Goal: Information Seeking & Learning: Find contact information

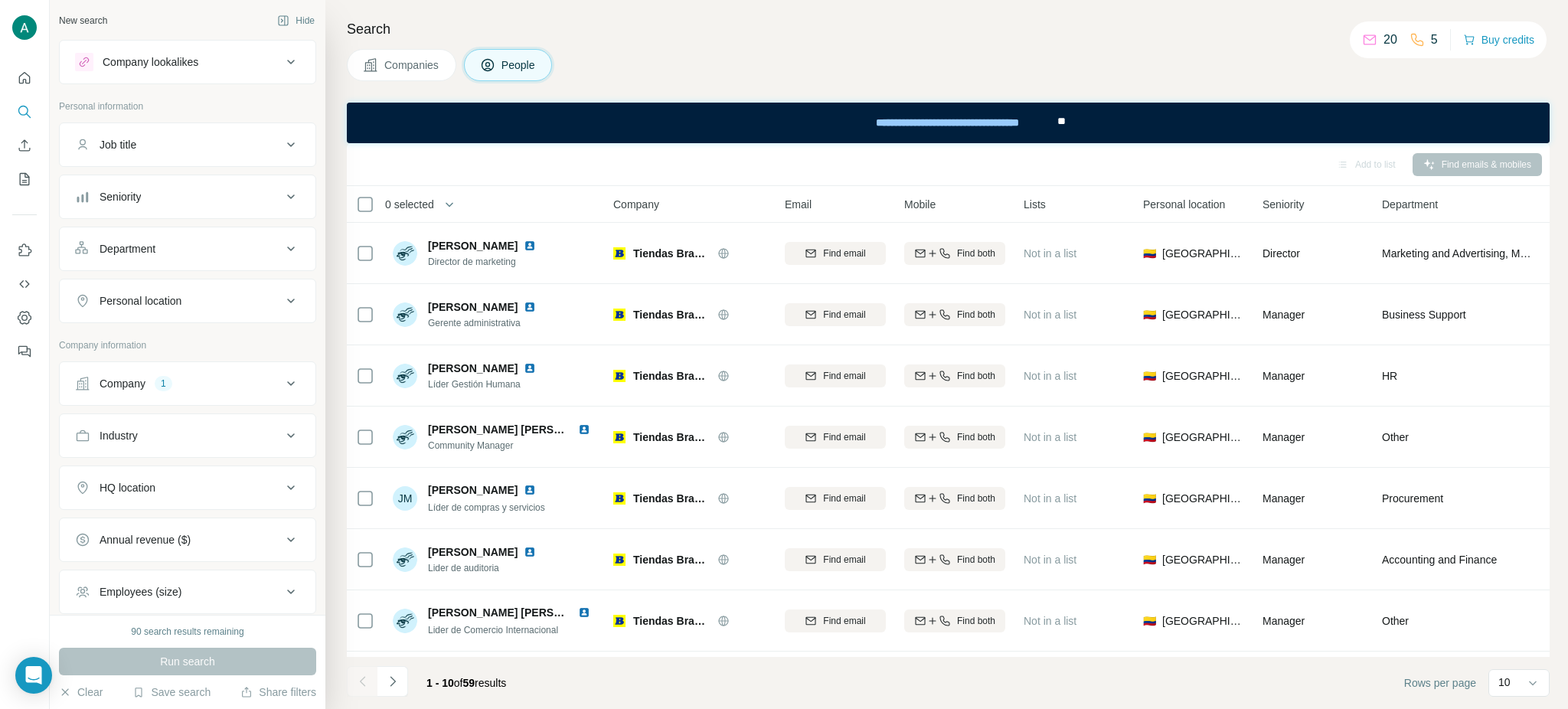
click at [188, 388] on div "Company 1" at bounding box center [178, 383] width 207 height 16
click at [168, 460] on icon "button" at bounding box center [162, 456] width 12 height 12
click at [153, 429] on input "text" at bounding box center [187, 422] width 225 height 28
paste input "**********"
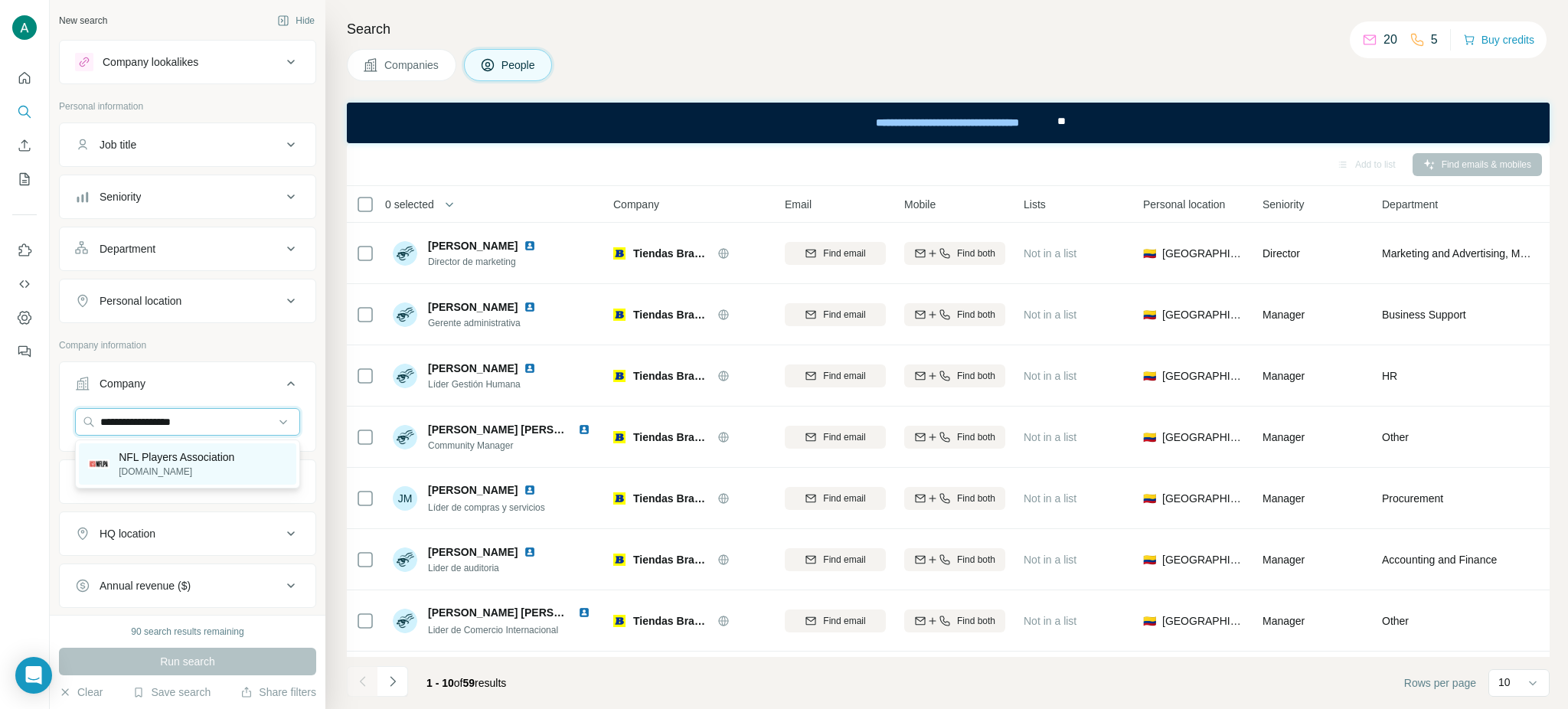
type input "**********"
click at [211, 457] on p "NFL Players Association" at bounding box center [176, 456] width 116 height 16
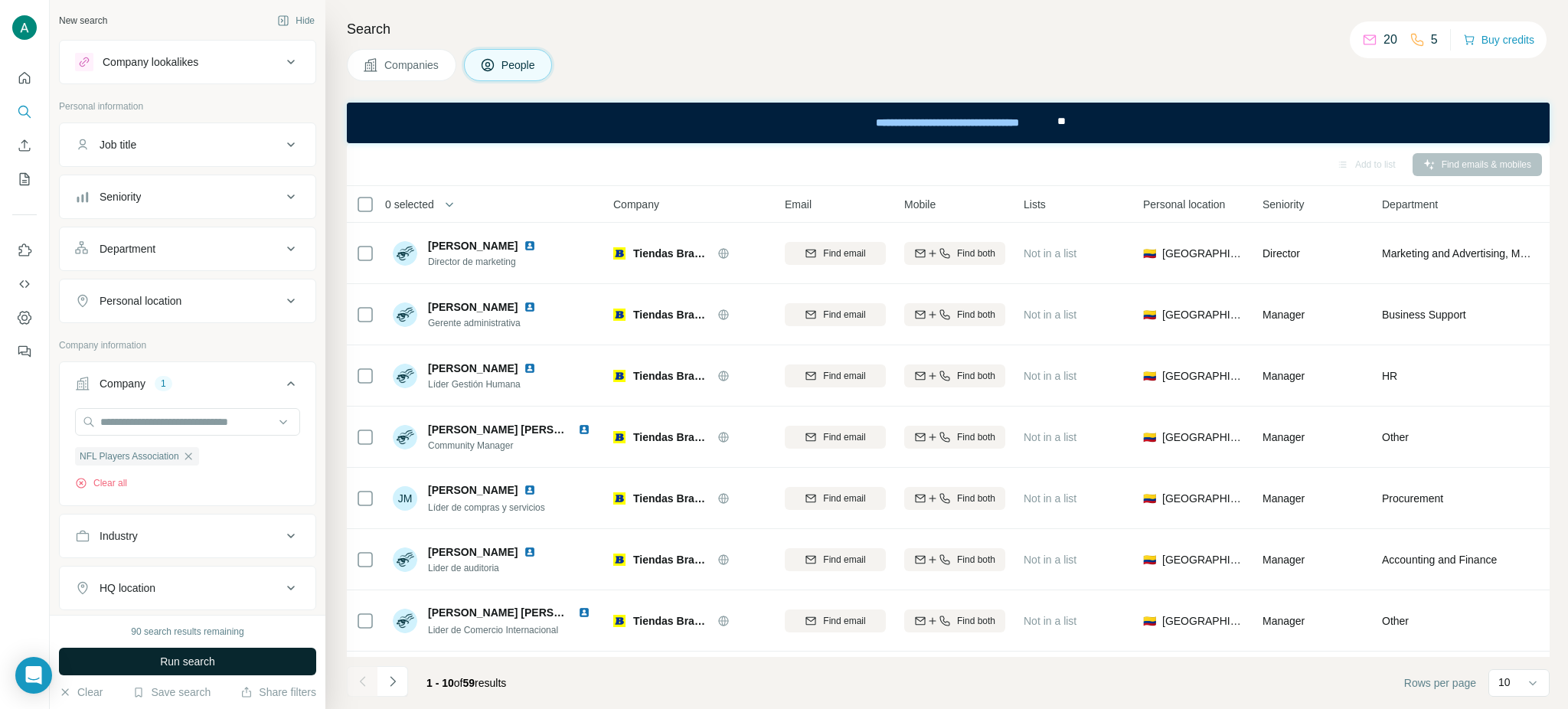
click at [261, 658] on button "Run search" at bounding box center [187, 661] width 257 height 28
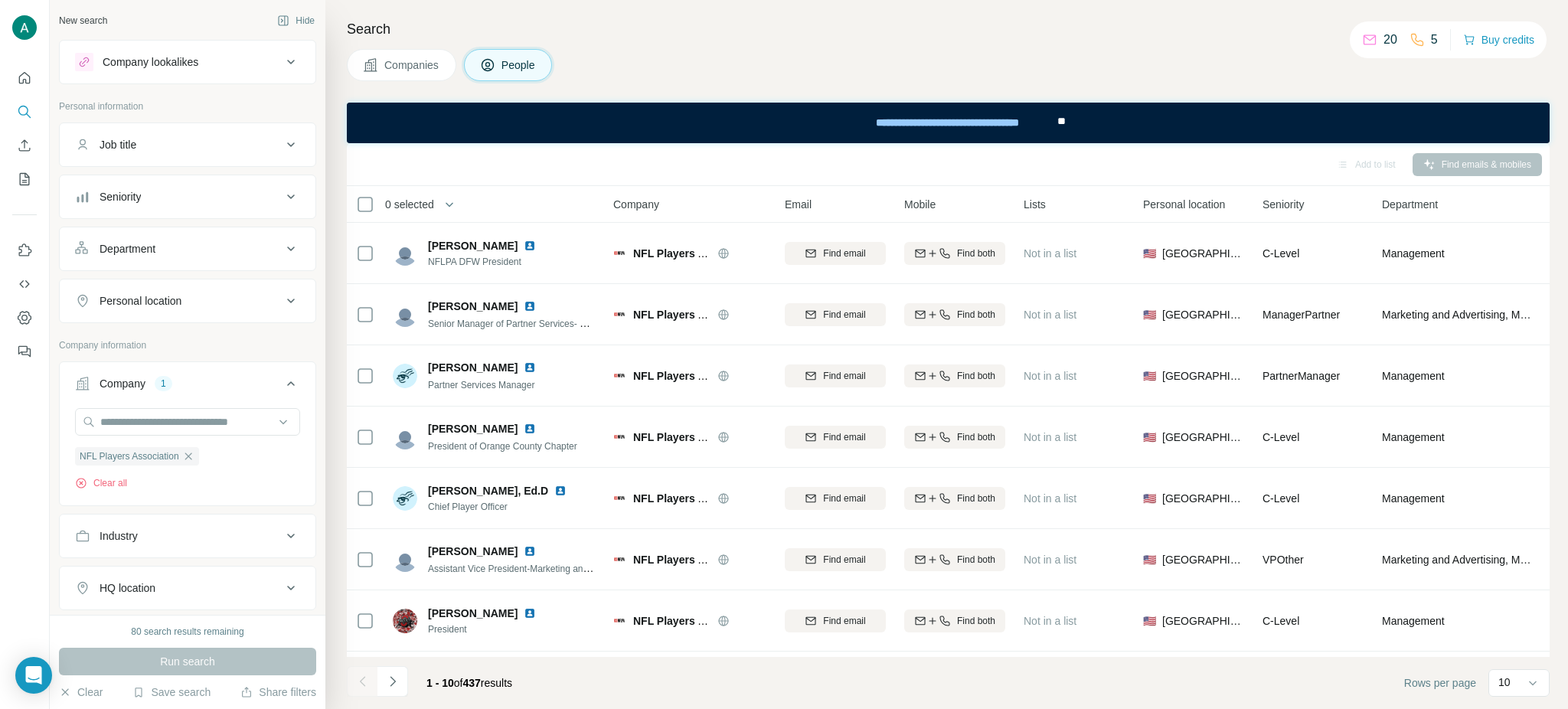
click at [178, 207] on button "Seniority" at bounding box center [187, 197] width 256 height 37
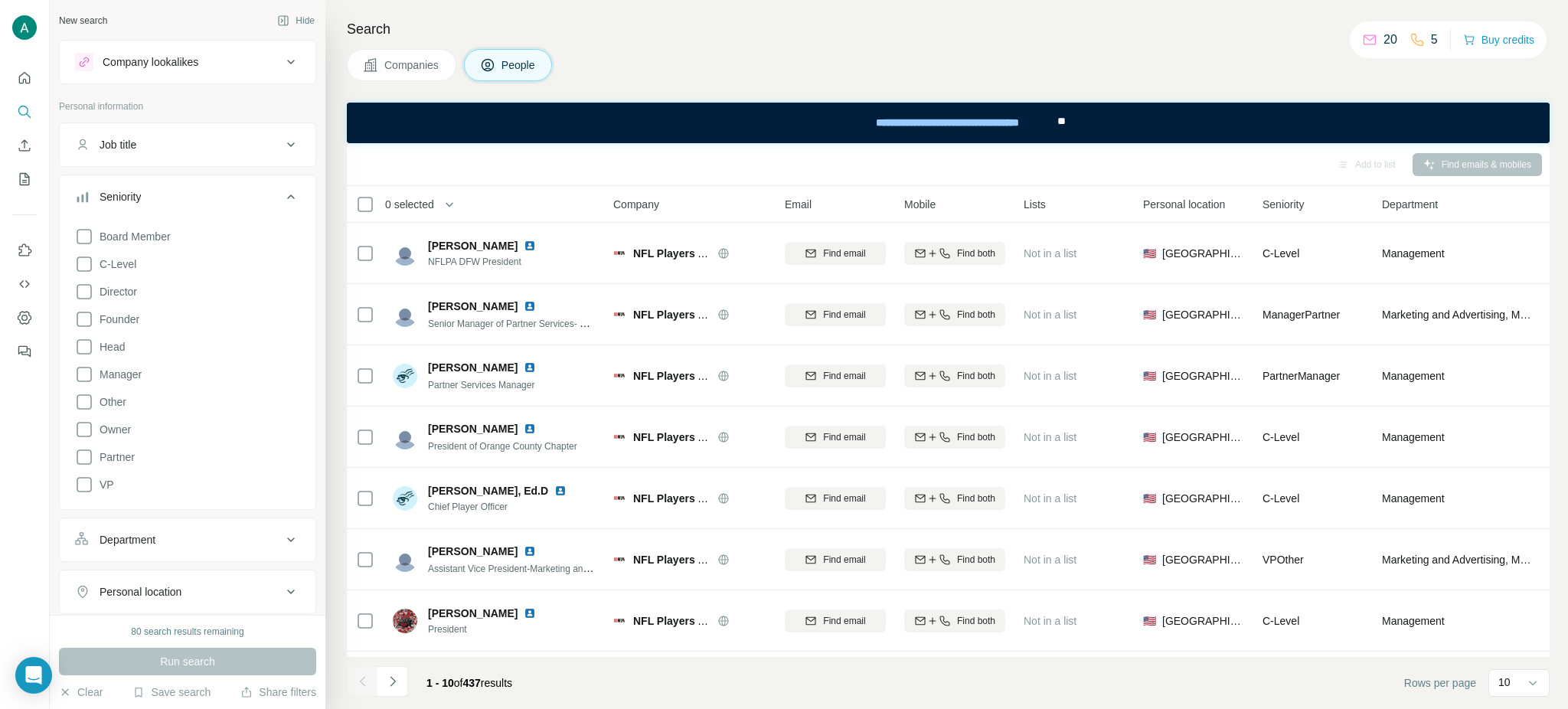
click at [187, 198] on div "Seniority" at bounding box center [178, 197] width 207 height 16
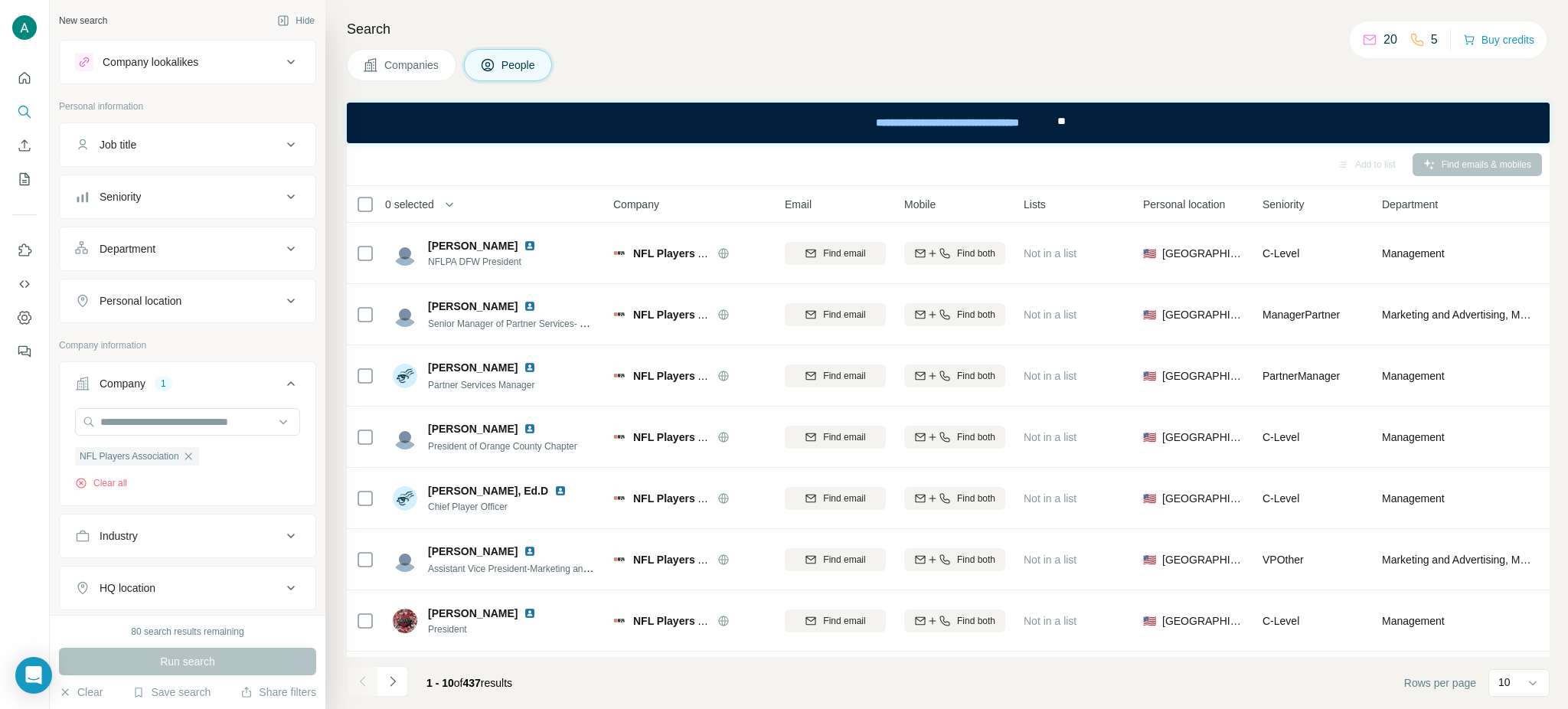
click at [200, 253] on div "Department" at bounding box center [178, 249] width 207 height 16
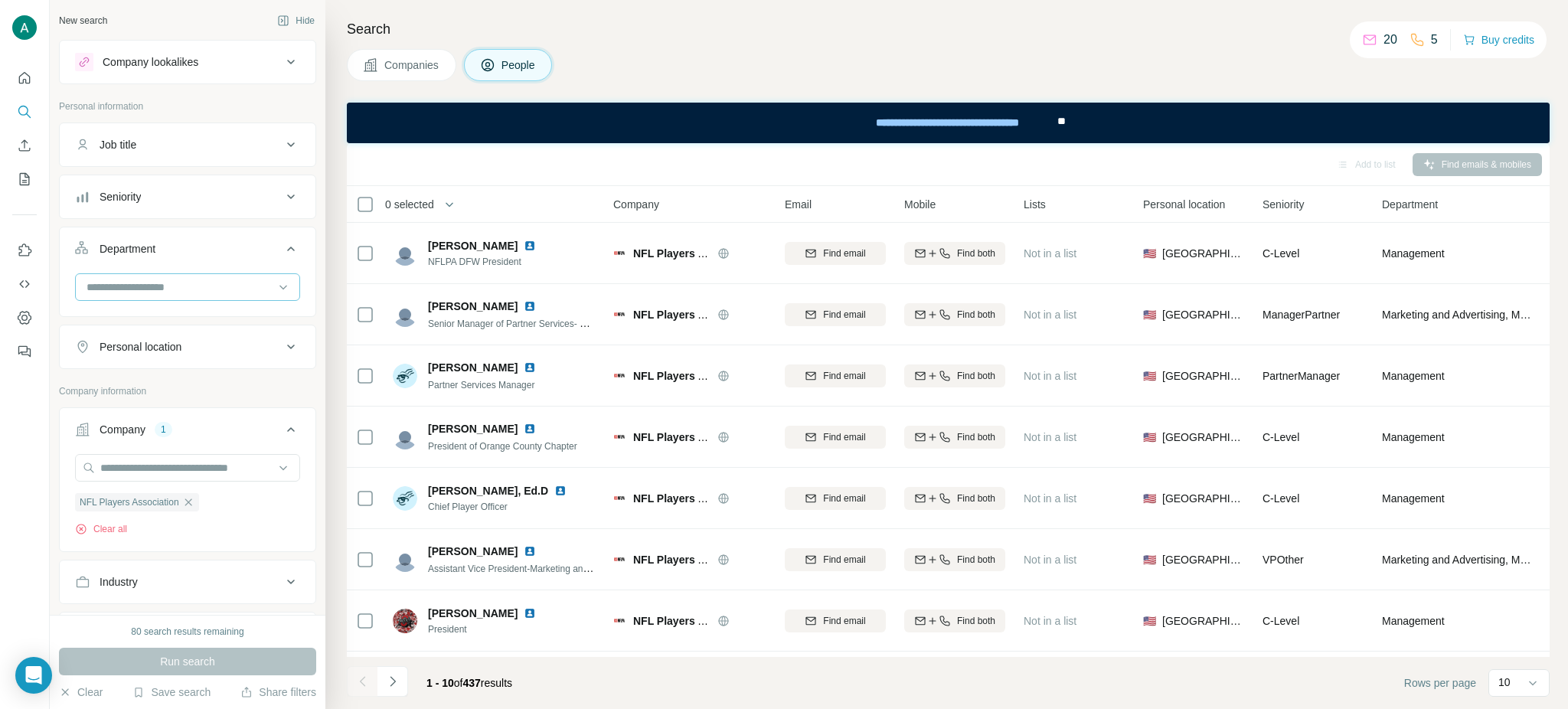
click at [190, 279] on input at bounding box center [180, 287] width 189 height 17
click at [176, 341] on div "R&D" at bounding box center [187, 342] width 199 height 16
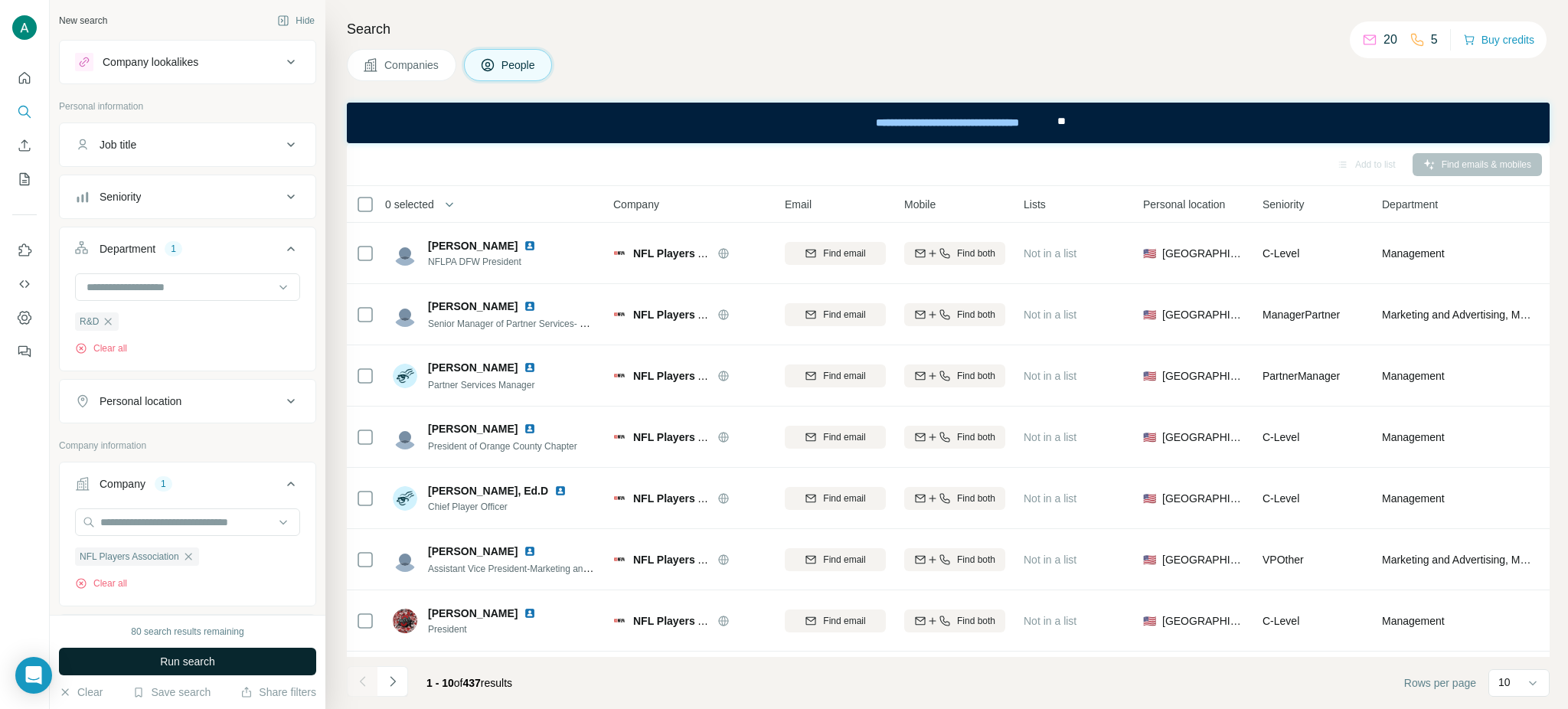
click at [206, 666] on span "Run search" at bounding box center [187, 661] width 55 height 16
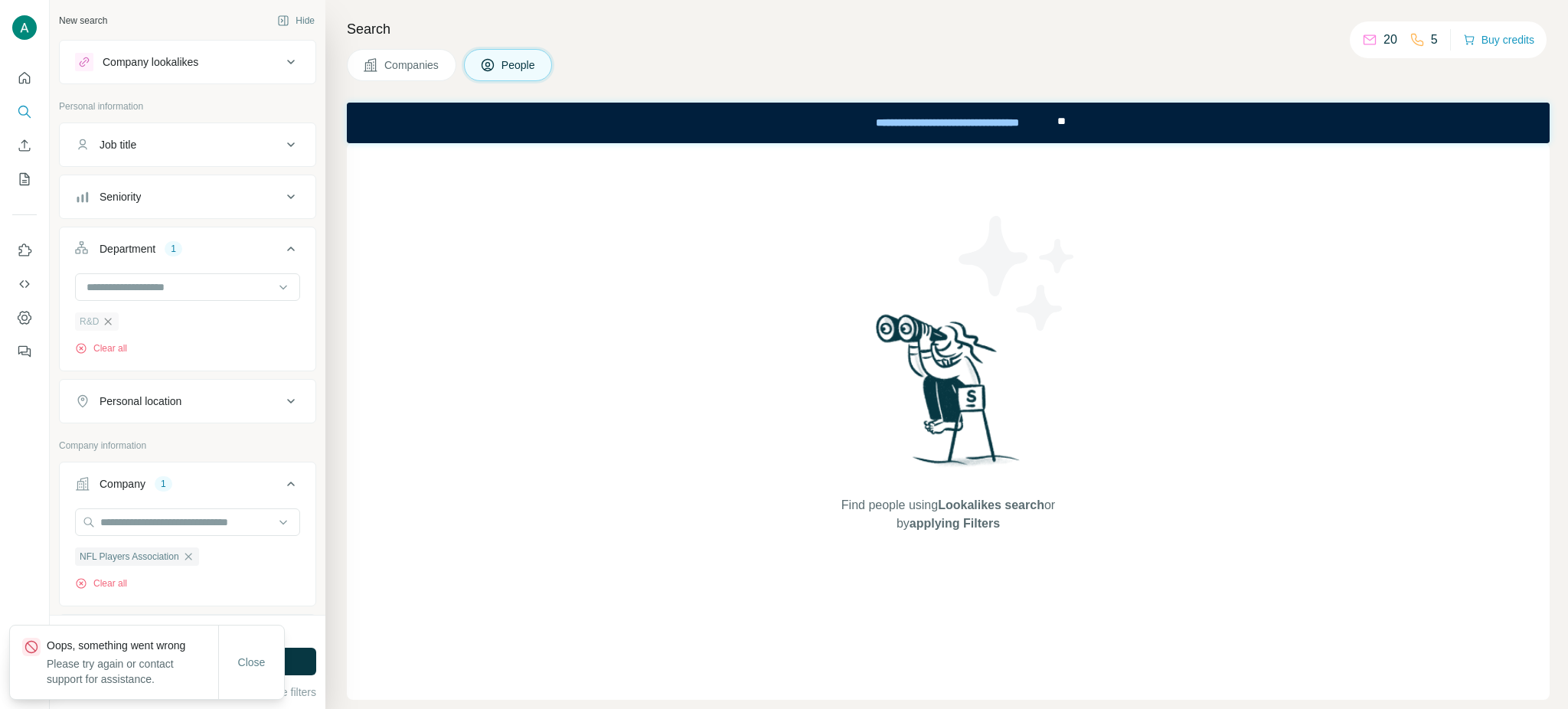
click at [106, 325] on icon "button" at bounding box center [107, 321] width 12 height 12
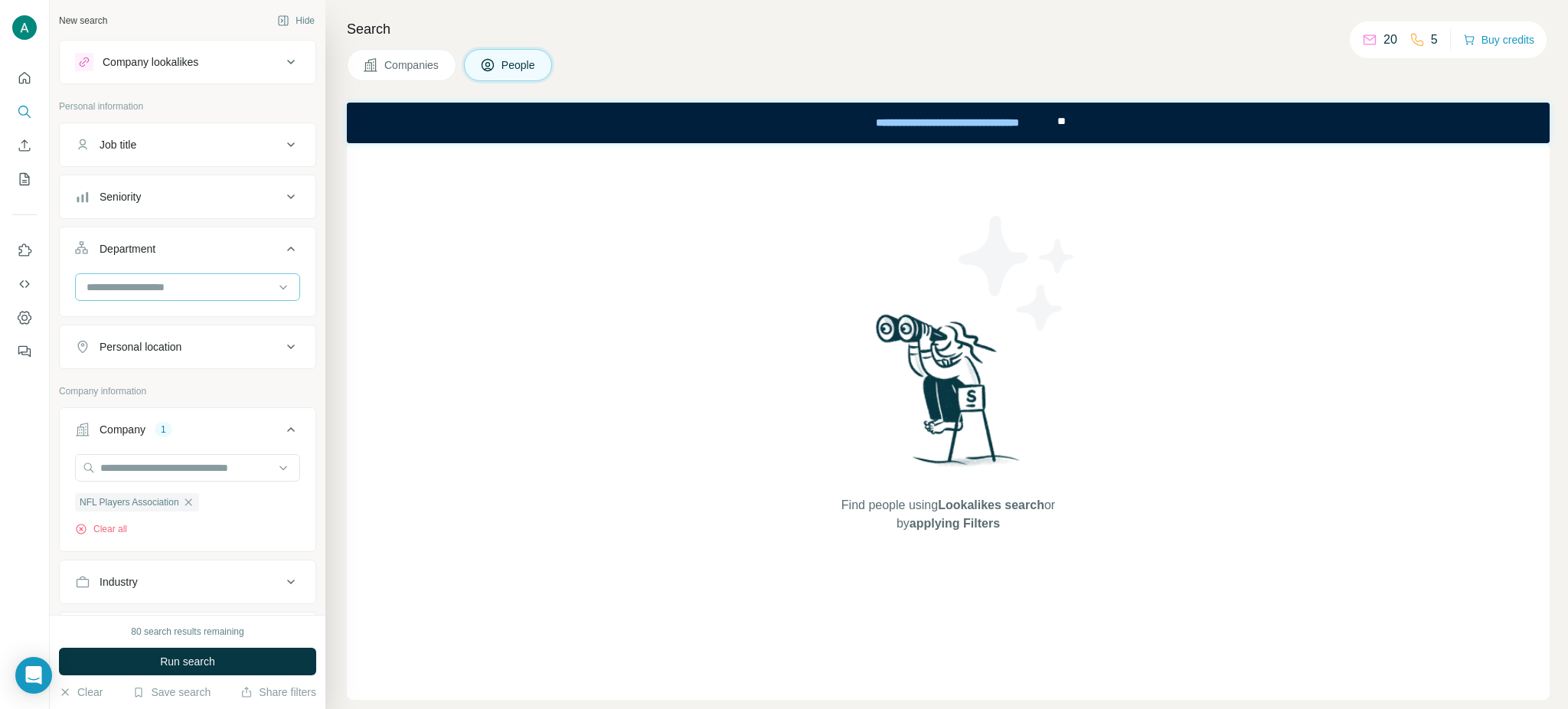
click at [164, 288] on input at bounding box center [180, 287] width 189 height 17
click at [208, 309] on div "Quality Control" at bounding box center [187, 314] width 199 height 16
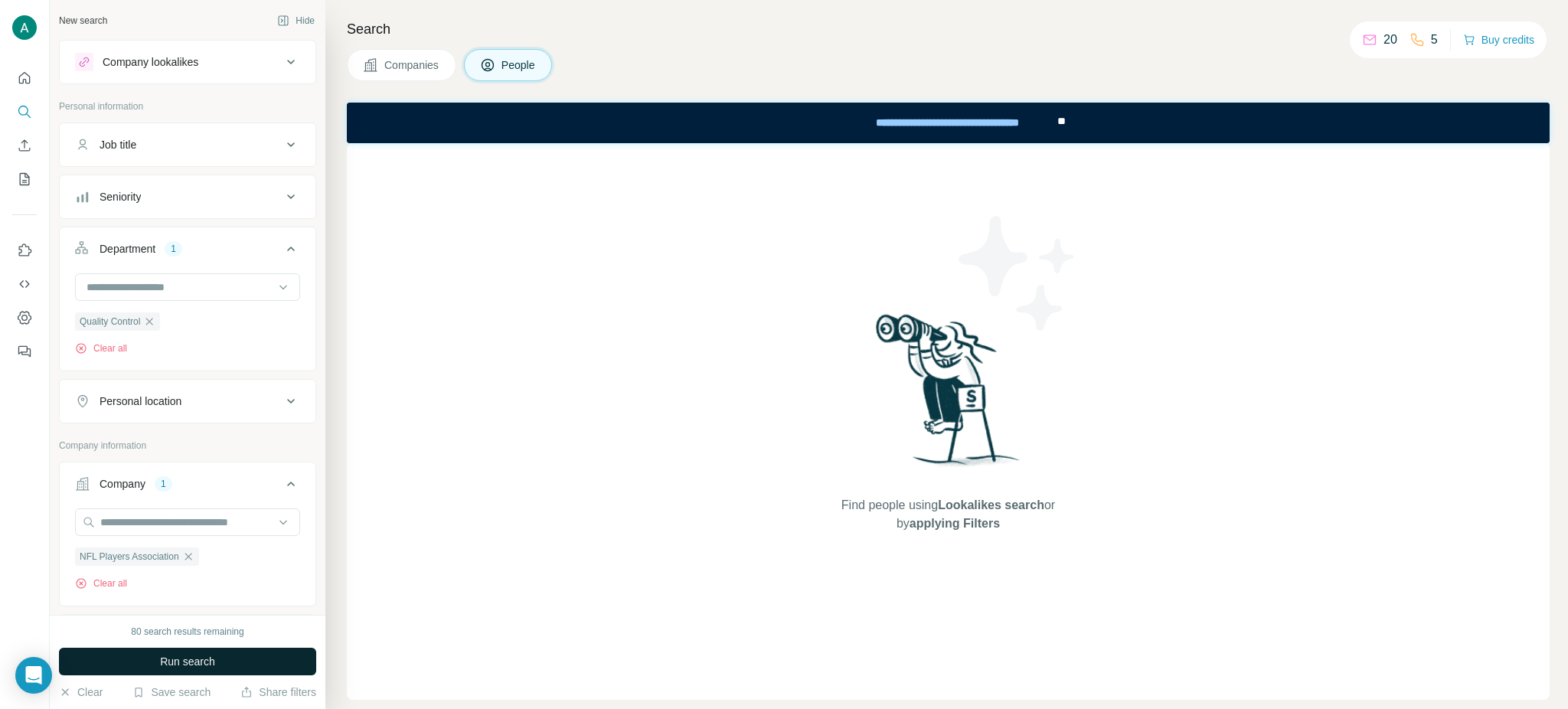
click at [185, 659] on span "Run search" at bounding box center [187, 661] width 55 height 16
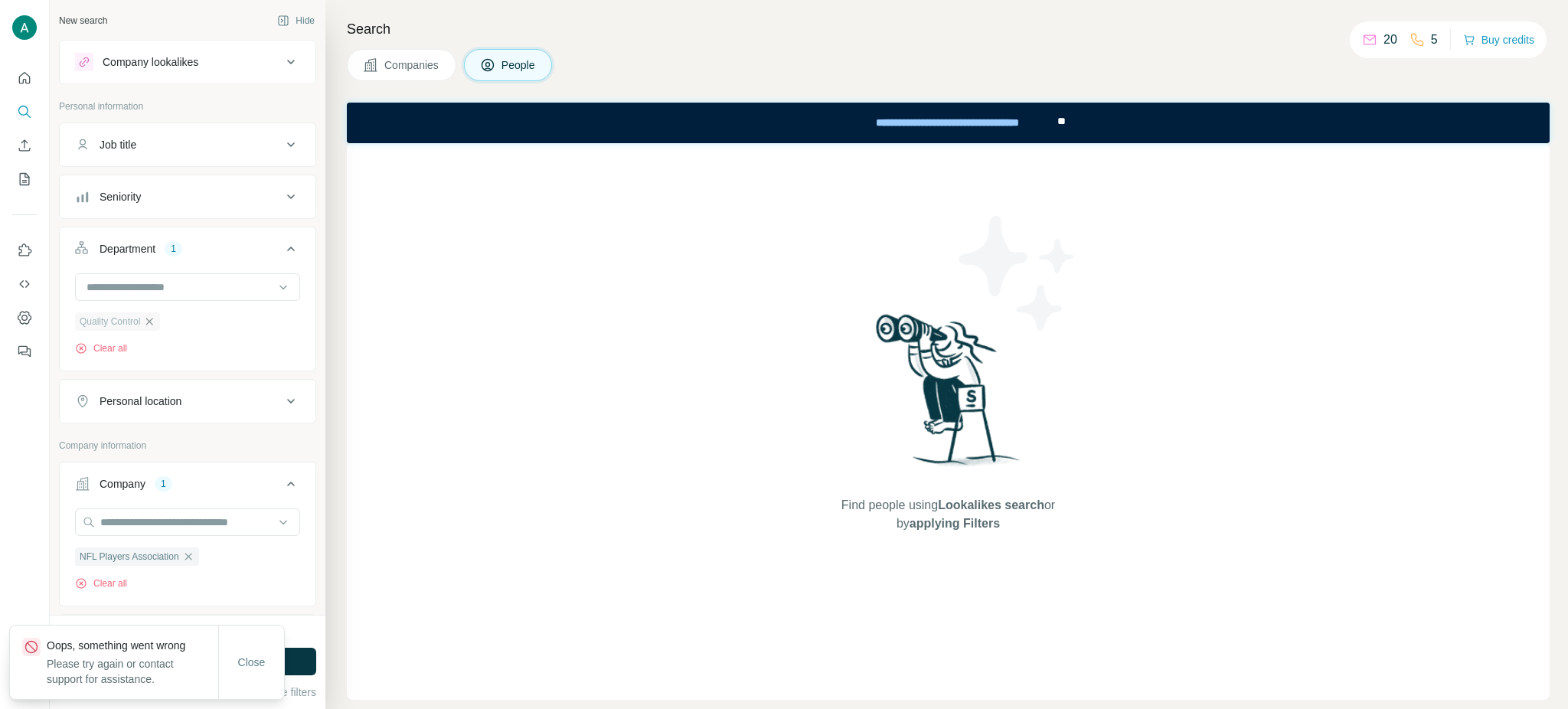
click at [155, 320] on icon "button" at bounding box center [149, 321] width 12 height 12
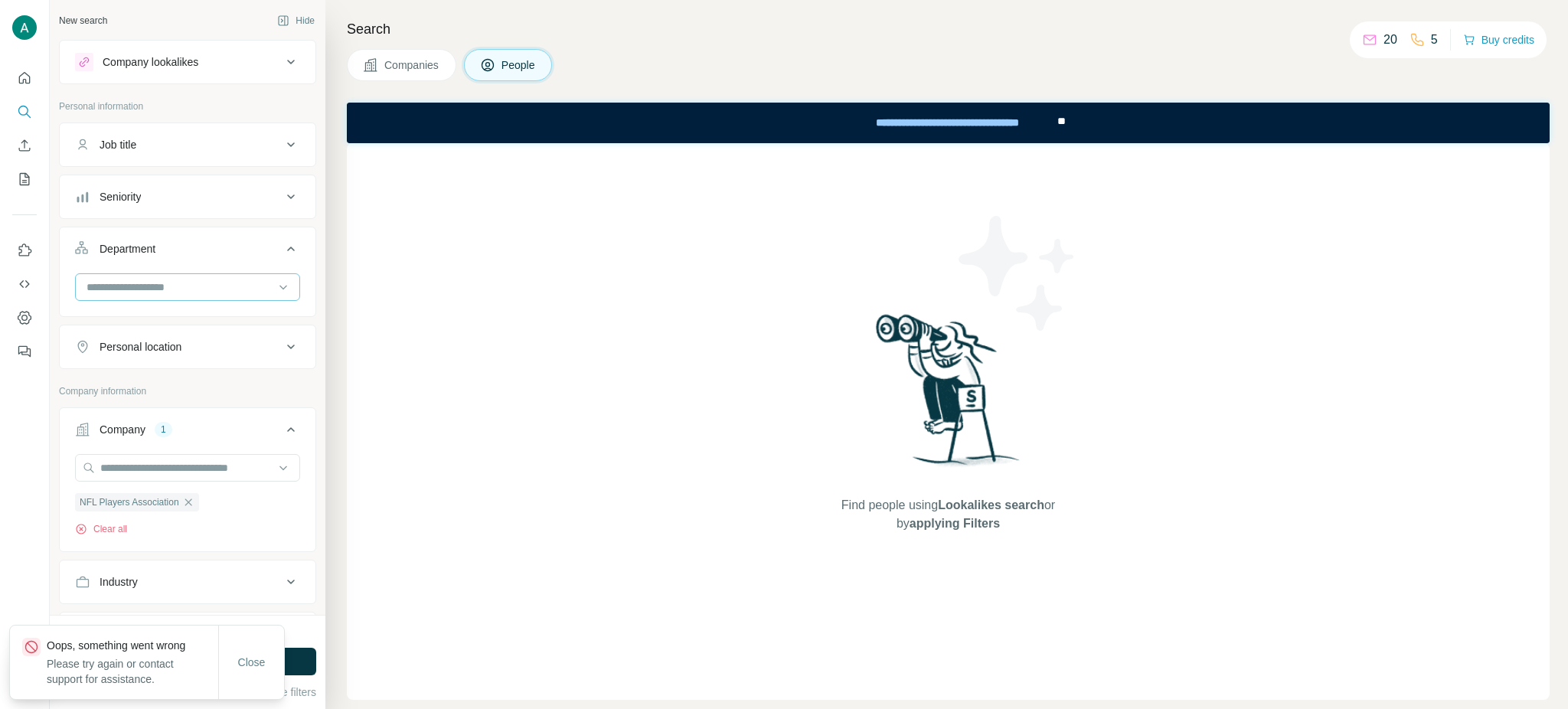
click at [175, 298] on div at bounding box center [180, 287] width 189 height 26
click at [174, 325] on p "Accounting and Finance" at bounding box center [145, 322] width 115 height 16
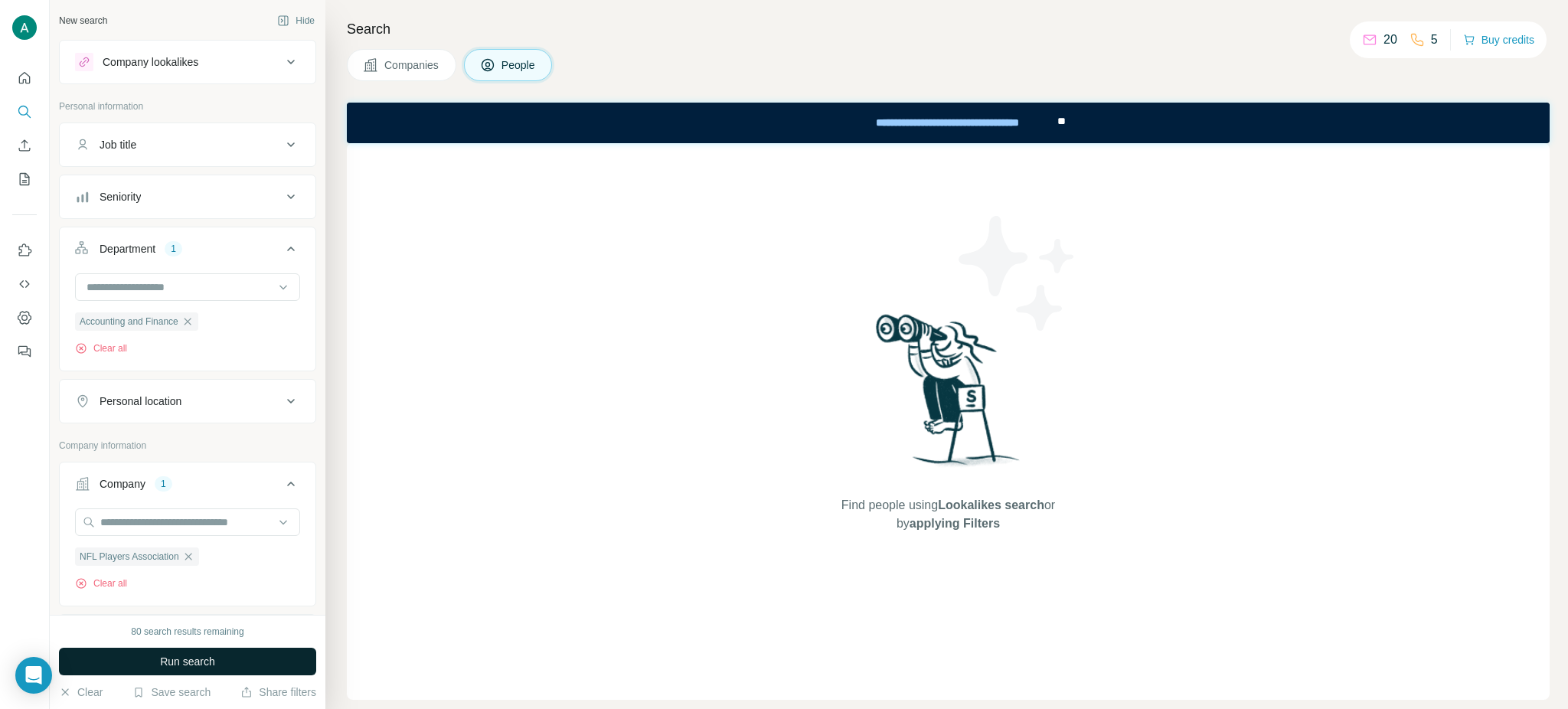
click at [232, 662] on button "Run search" at bounding box center [187, 661] width 257 height 28
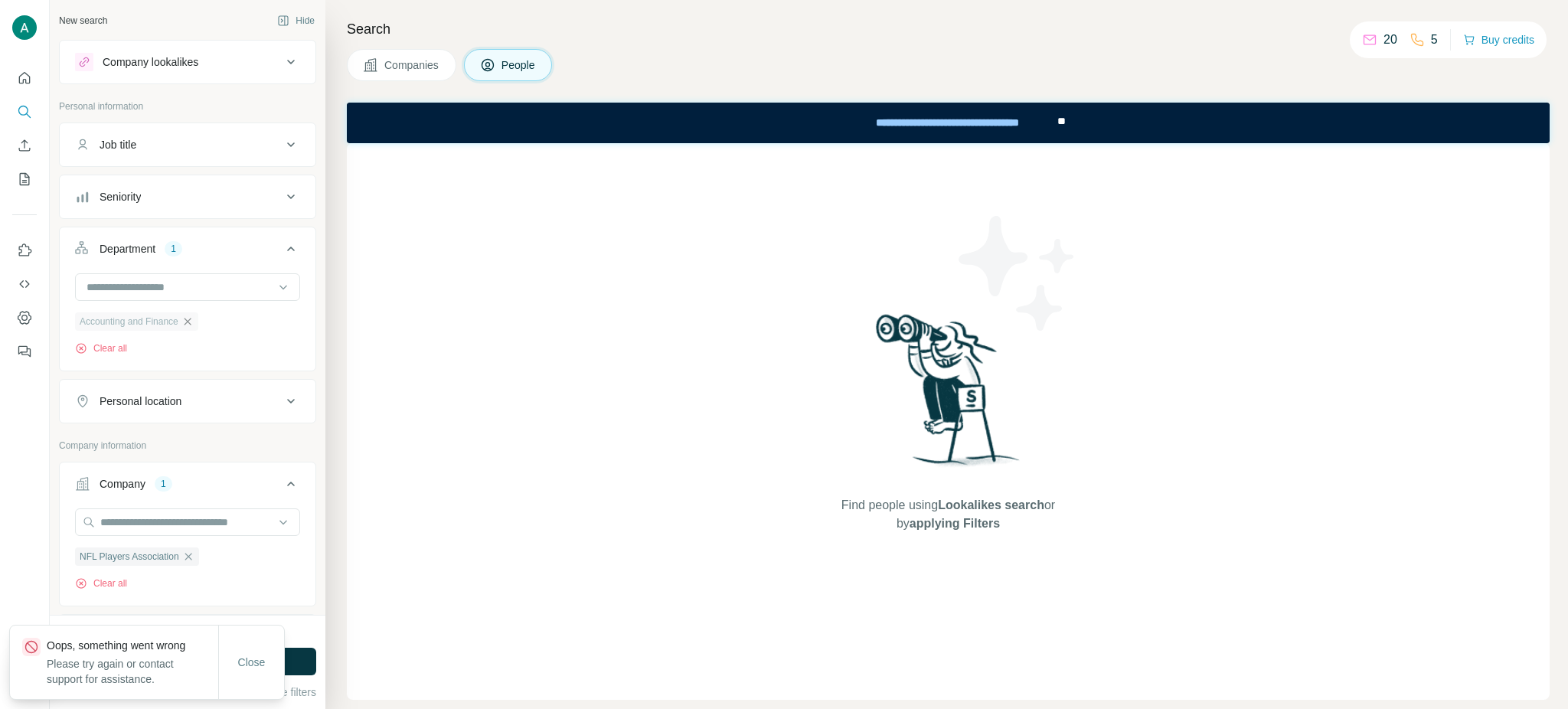
click at [190, 322] on icon "button" at bounding box center [187, 321] width 12 height 12
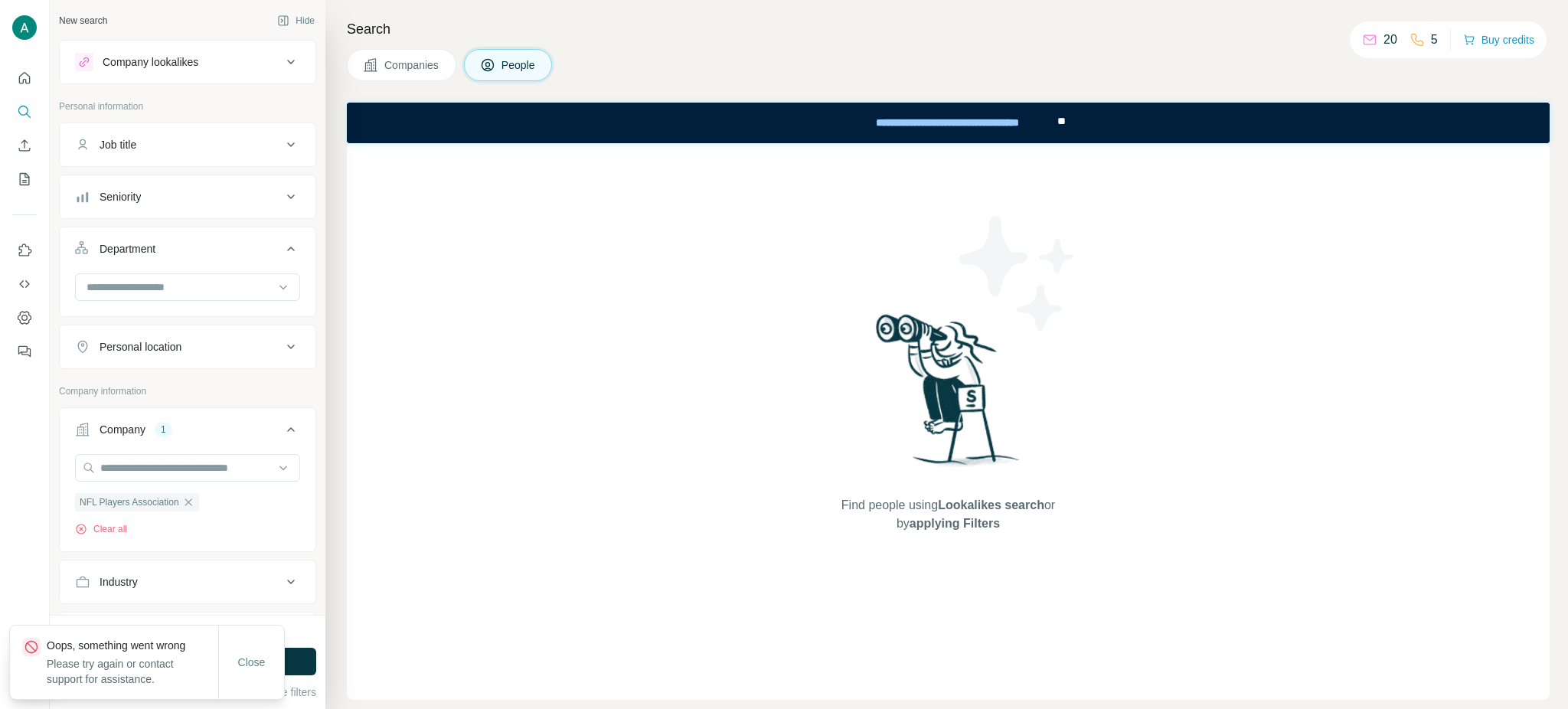
click at [272, 206] on button "Seniority" at bounding box center [187, 197] width 256 height 37
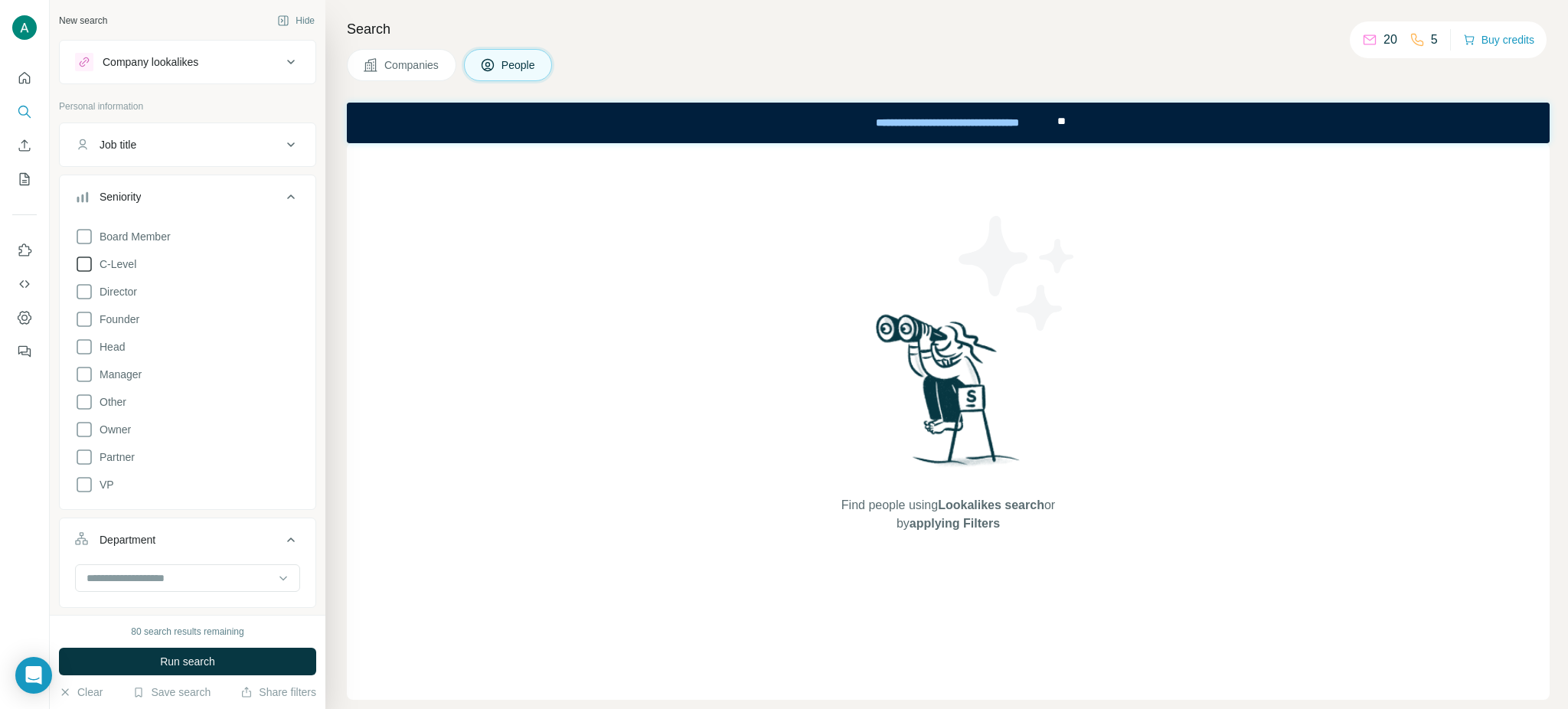
click at [128, 267] on span "C-Level" at bounding box center [115, 264] width 43 height 16
click at [203, 663] on span "Run search" at bounding box center [187, 661] width 55 height 16
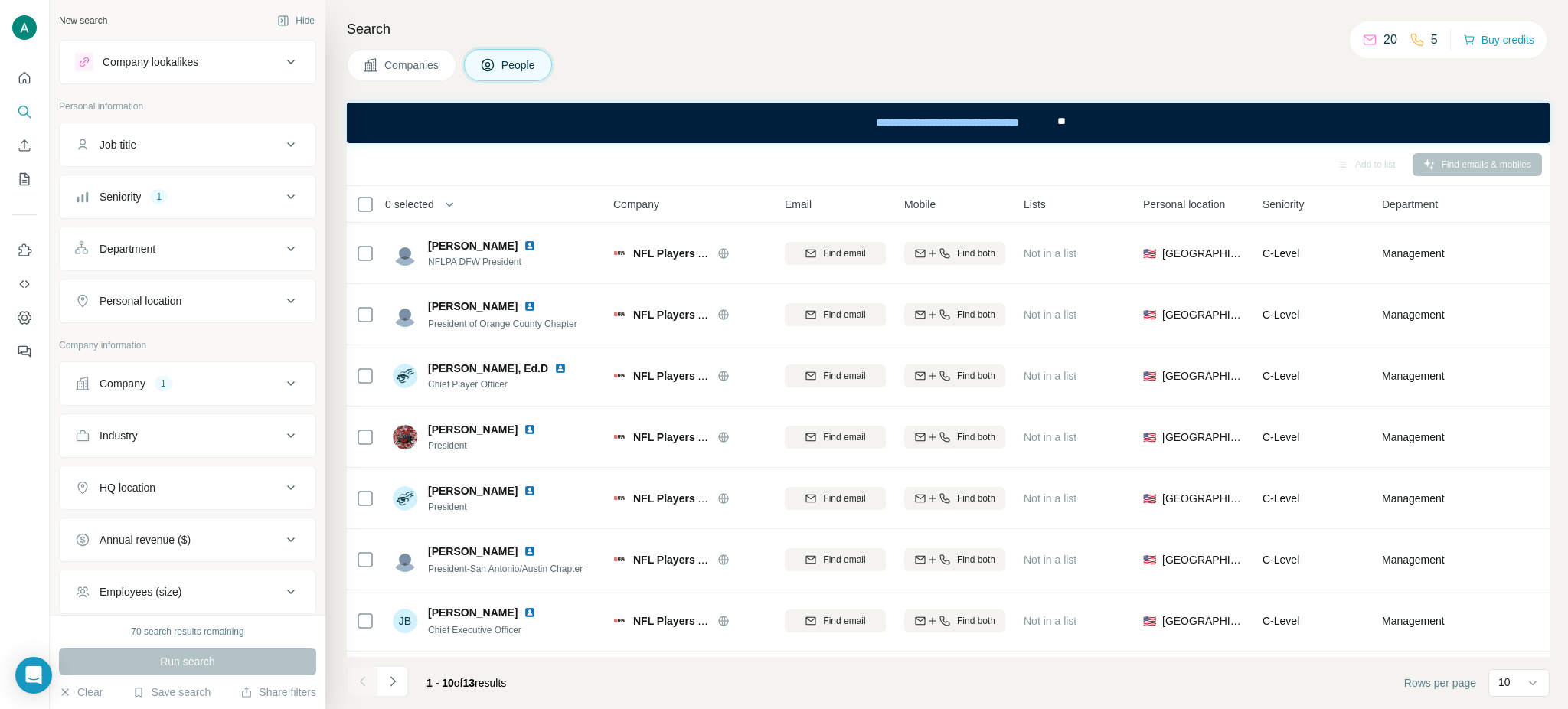
click at [239, 202] on div "Seniority 1" at bounding box center [178, 197] width 207 height 16
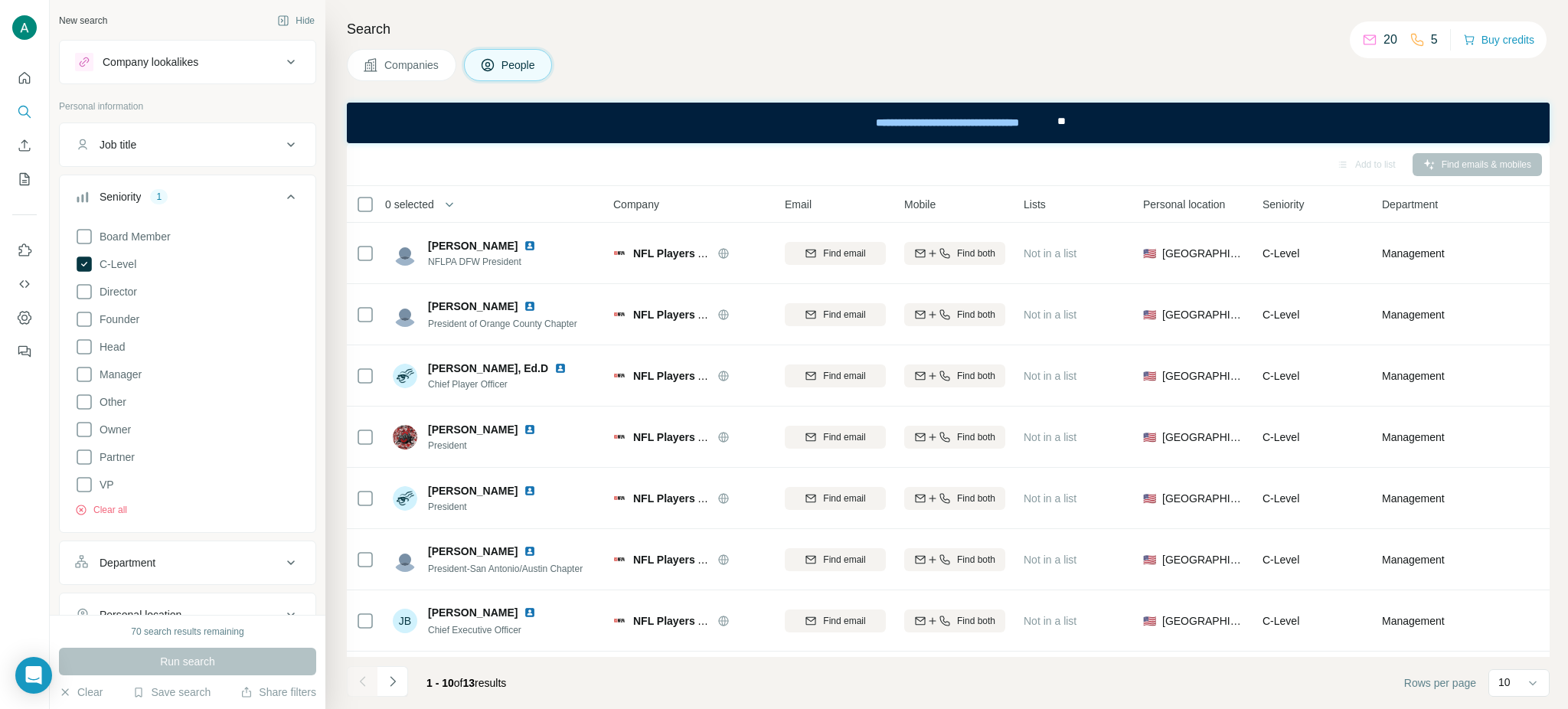
click at [223, 200] on div "Seniority 1" at bounding box center [178, 197] width 207 height 16
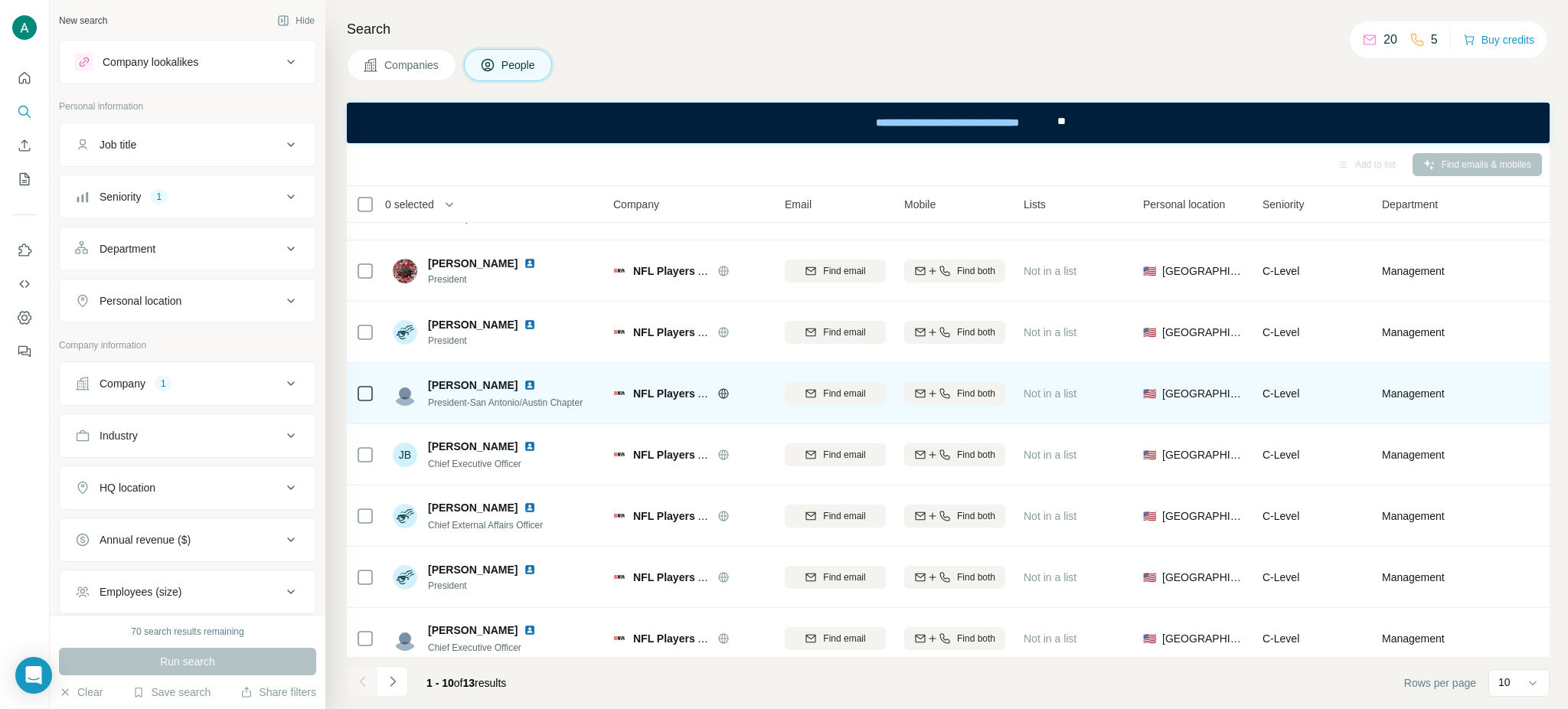
scroll to position [177, 0]
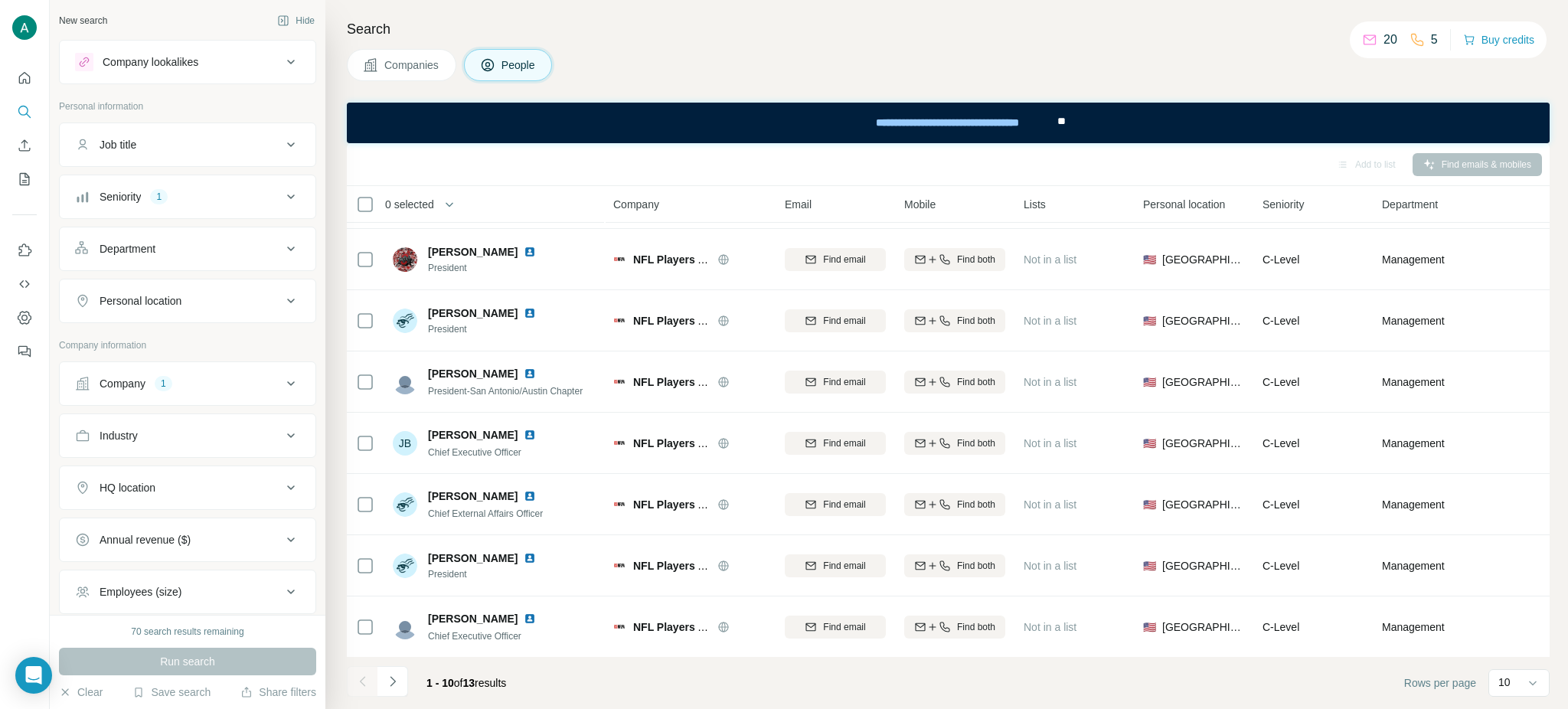
click at [204, 201] on div "Seniority 1" at bounding box center [178, 197] width 207 height 16
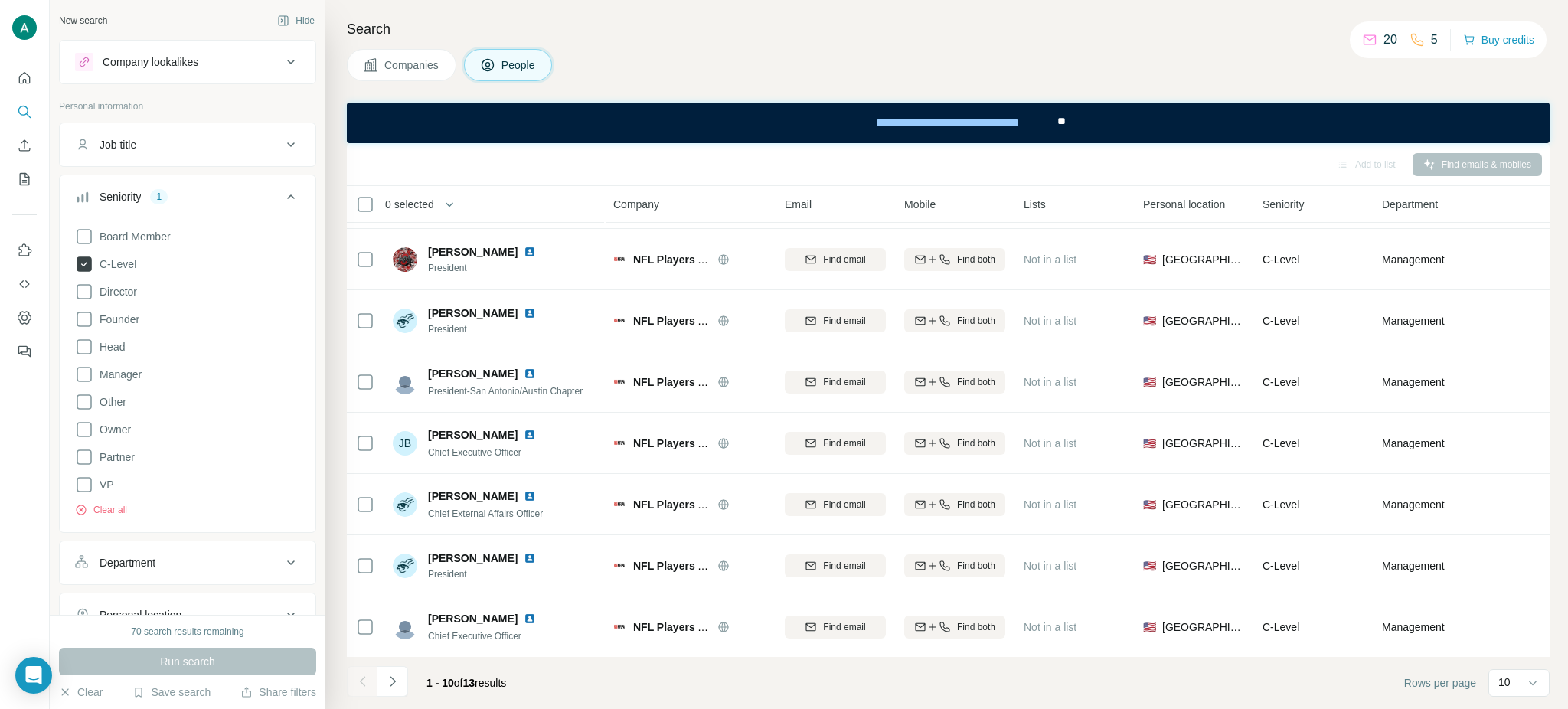
click at [88, 267] on icon at bounding box center [84, 264] width 16 height 16
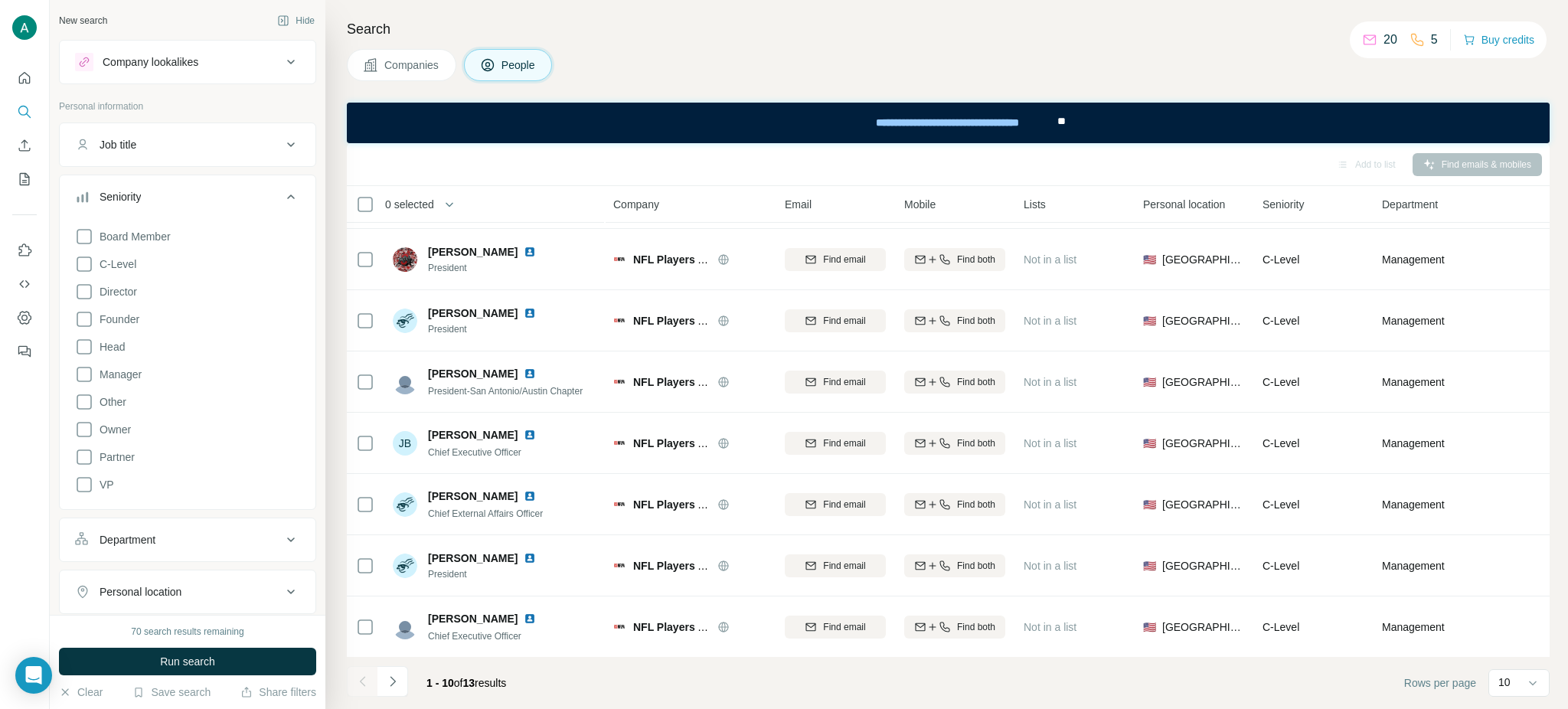
click at [191, 148] on div "Job title" at bounding box center [178, 144] width 207 height 16
click at [171, 187] on input "text" at bounding box center [173, 183] width 195 height 28
type input "**"
click at [289, 183] on icon "button" at bounding box center [287, 183] width 16 height 16
drag, startPoint x: 207, startPoint y: 658, endPoint x: 252, endPoint y: 655, distance: 45.1
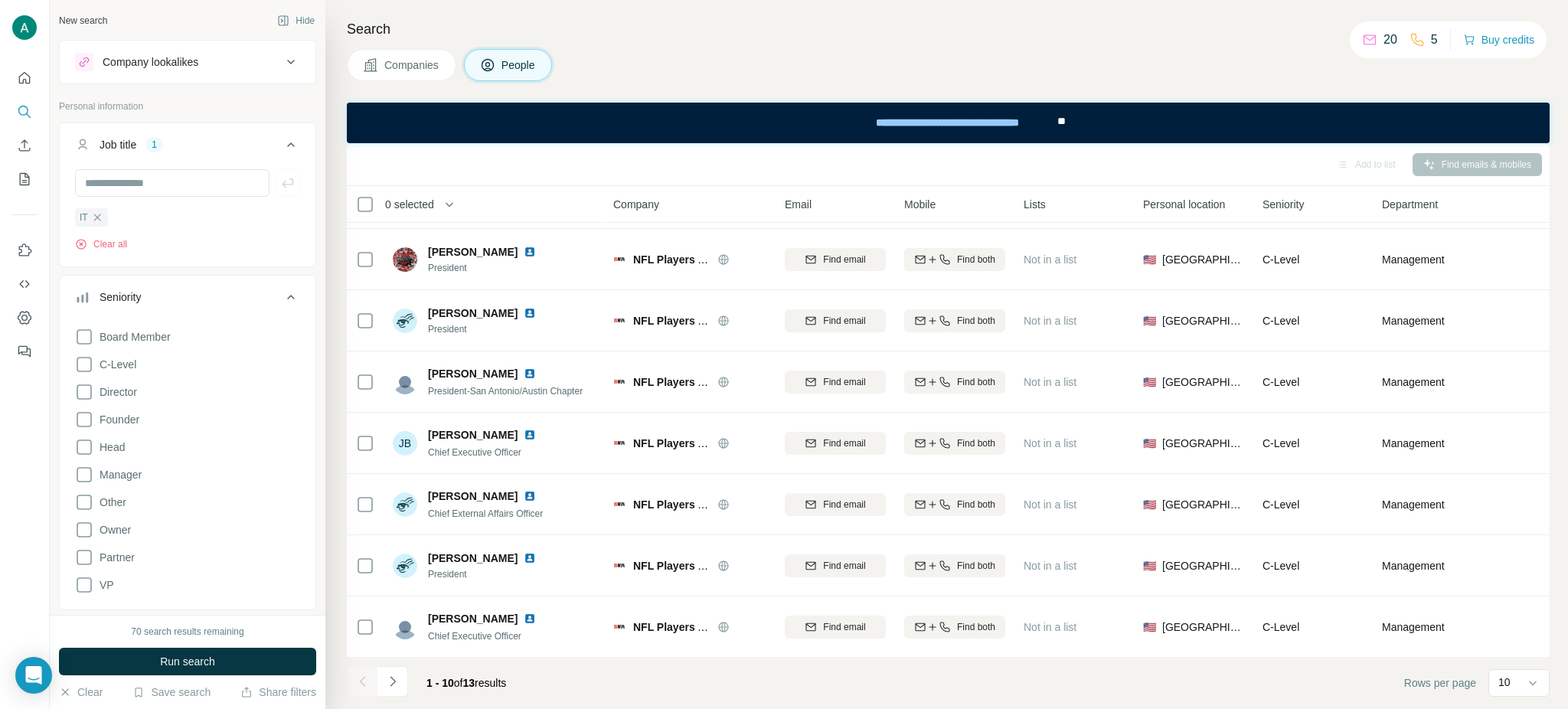
click at [208, 659] on span "Run search" at bounding box center [187, 661] width 55 height 16
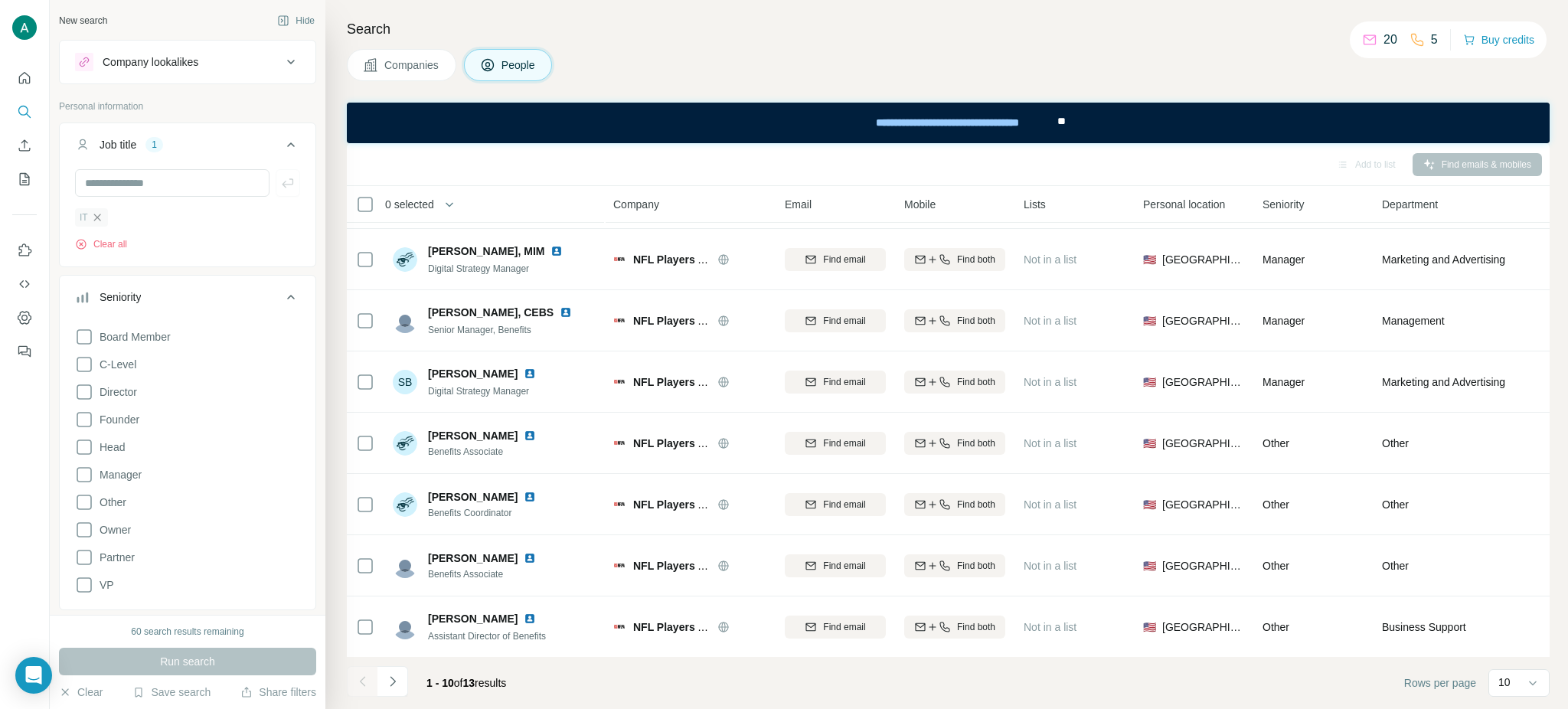
click at [99, 219] on icon "button" at bounding box center [97, 218] width 7 height 7
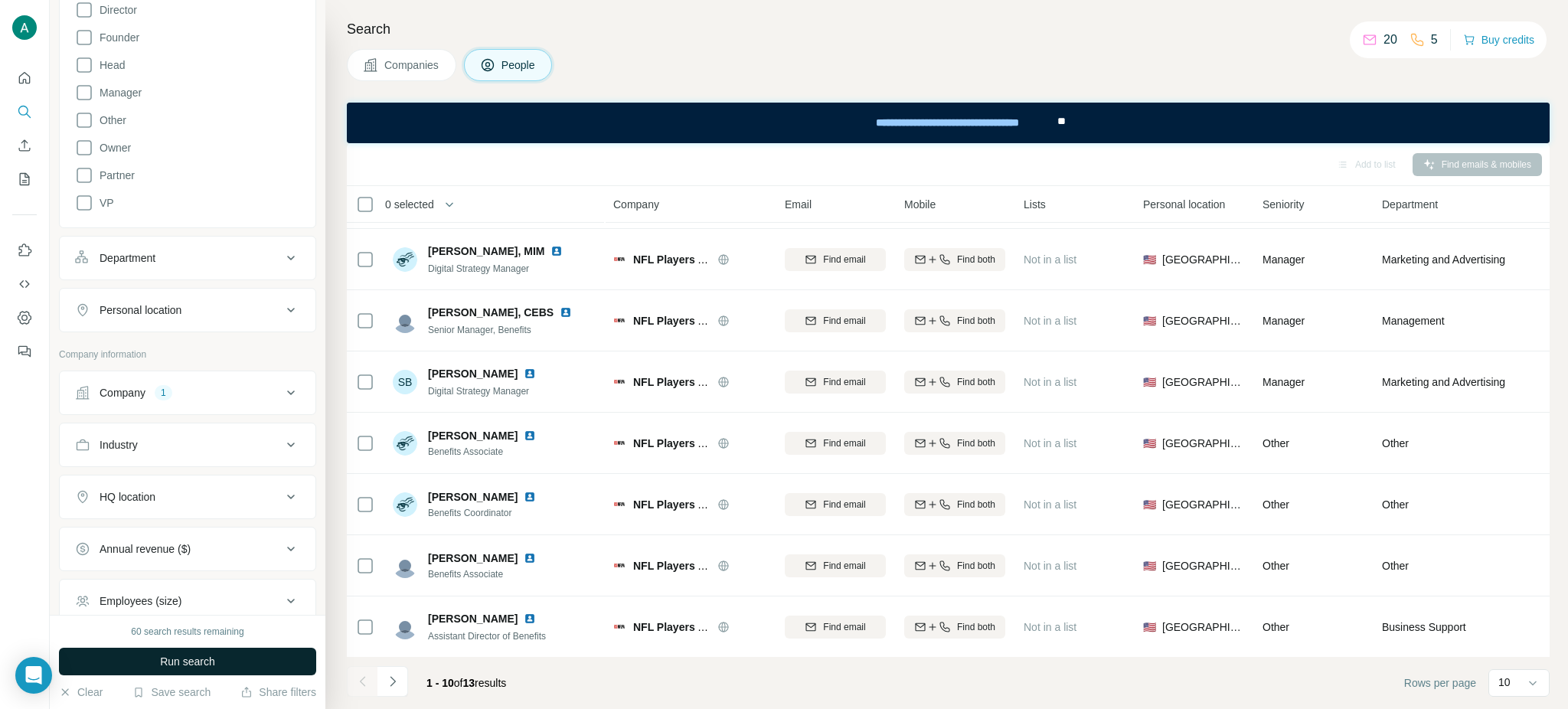
scroll to position [330, 0]
click at [198, 659] on span "Run search" at bounding box center [187, 661] width 55 height 16
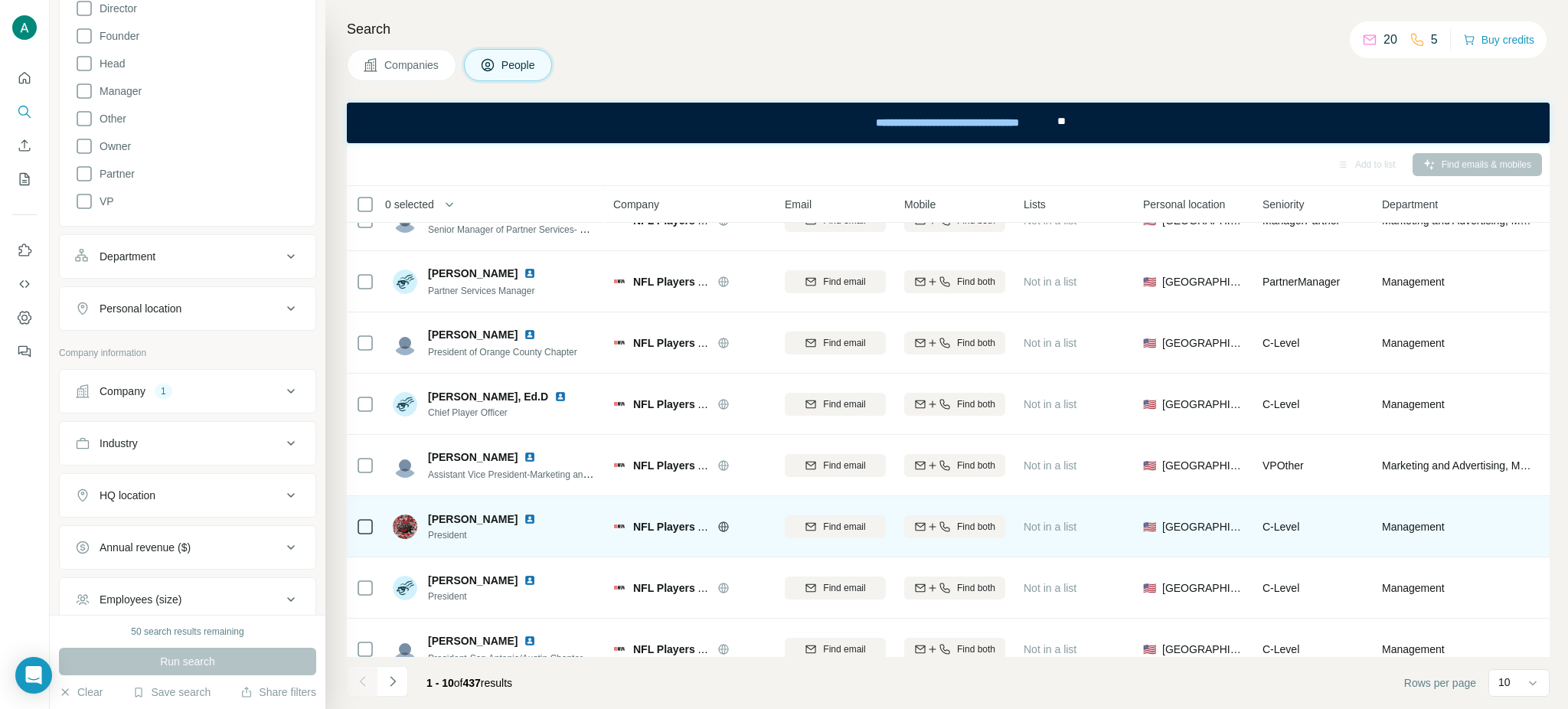
scroll to position [177, 0]
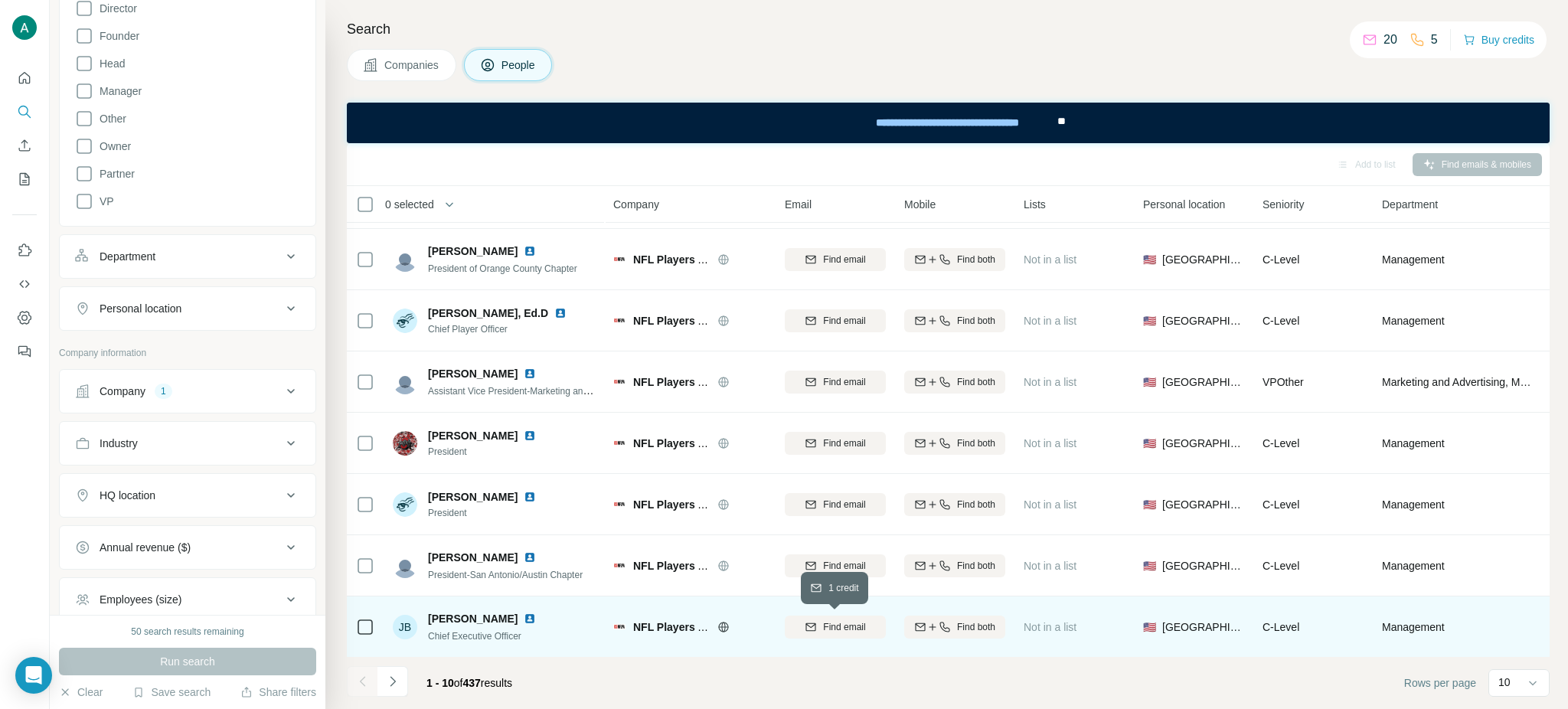
click at [854, 629] on span "Find email" at bounding box center [844, 626] width 42 height 14
click at [523, 616] on img at bounding box center [529, 618] width 12 height 12
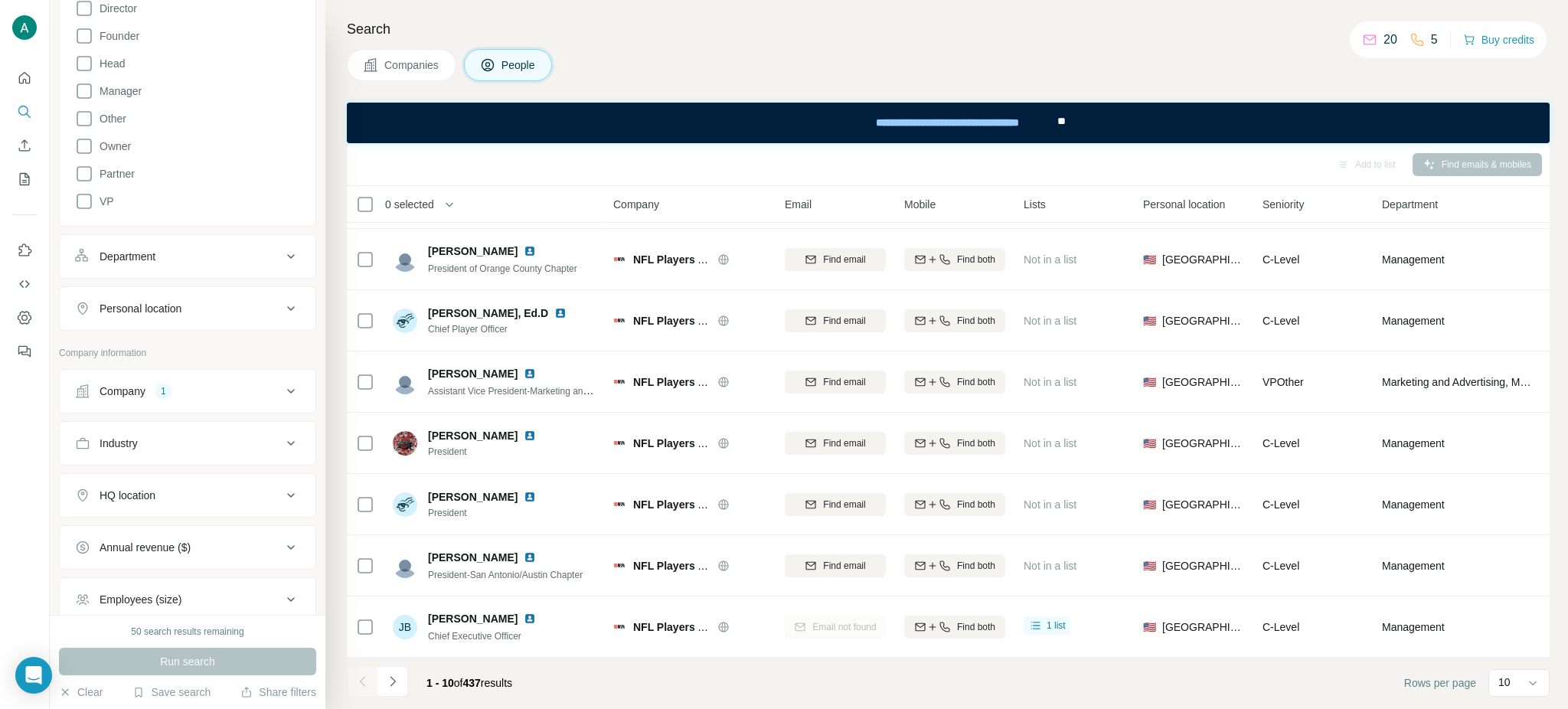
scroll to position [39, 0]
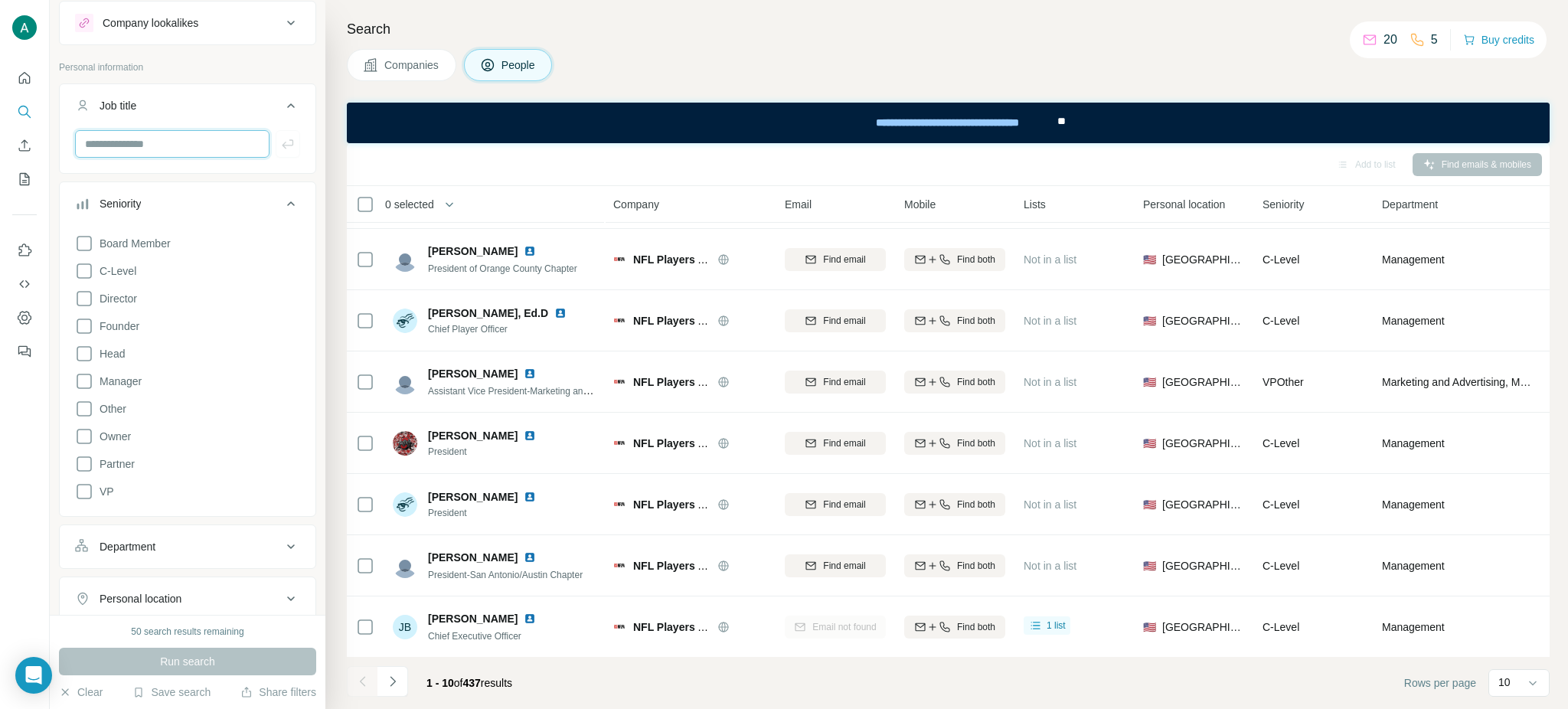
click at [158, 142] on input "text" at bounding box center [173, 144] width 195 height 28
paste input "**********"
type input "**********"
click at [293, 147] on icon "button" at bounding box center [287, 143] width 16 height 16
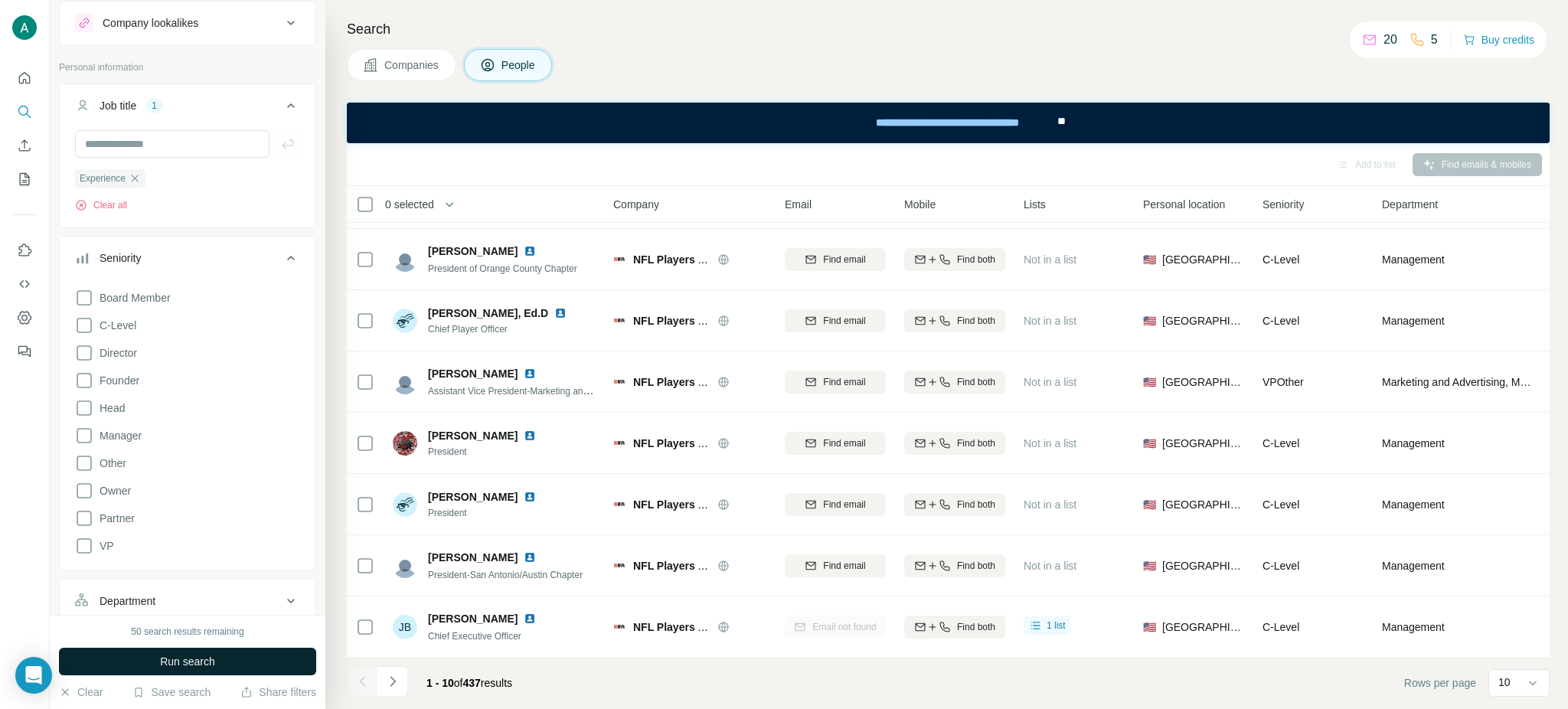
click at [196, 668] on span "Run search" at bounding box center [187, 661] width 55 height 16
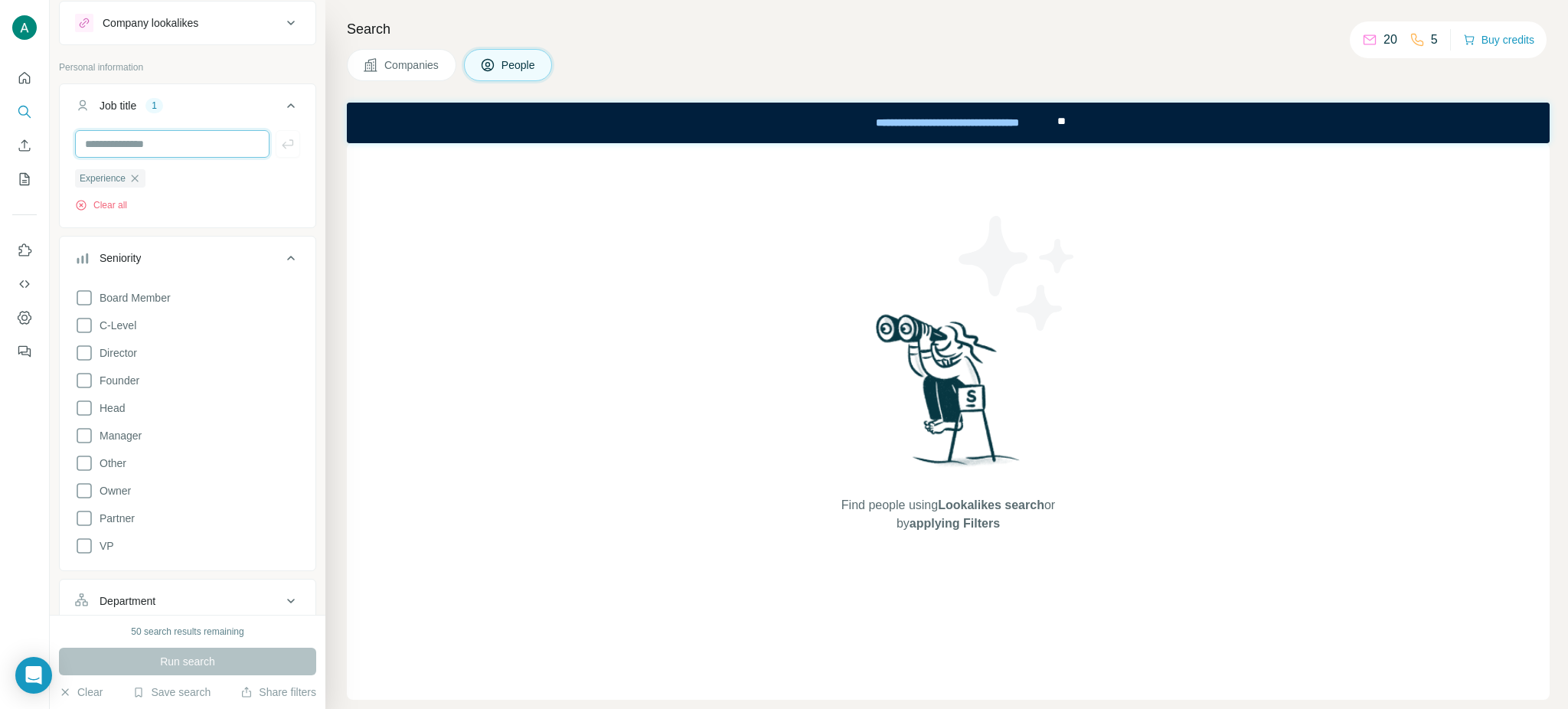
click at [171, 142] on input "text" at bounding box center [173, 144] width 195 height 28
paste input "**********"
type input "**********"
click at [287, 152] on button "button" at bounding box center [287, 144] width 25 height 28
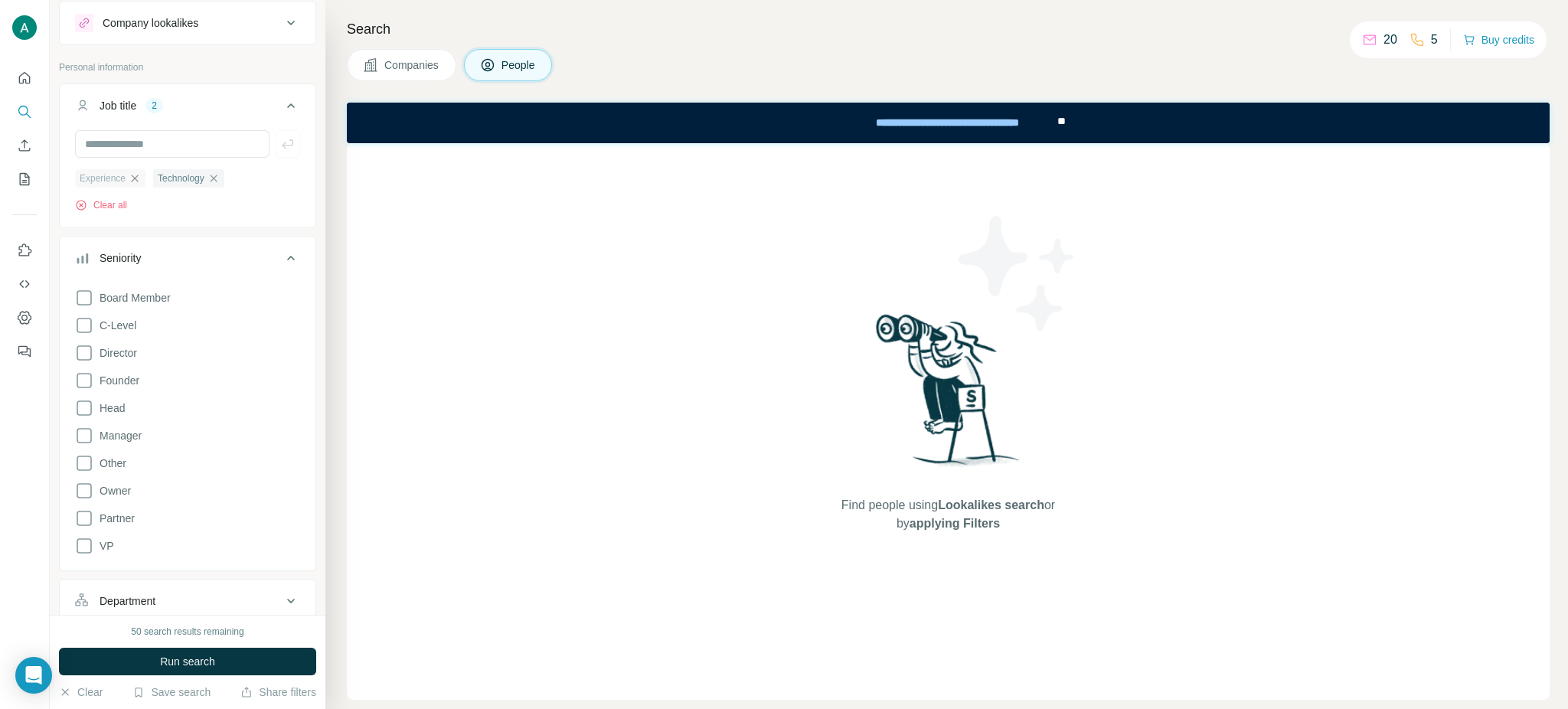
click at [140, 181] on icon "button" at bounding box center [134, 178] width 12 height 12
click at [192, 664] on span "Run search" at bounding box center [187, 661] width 55 height 16
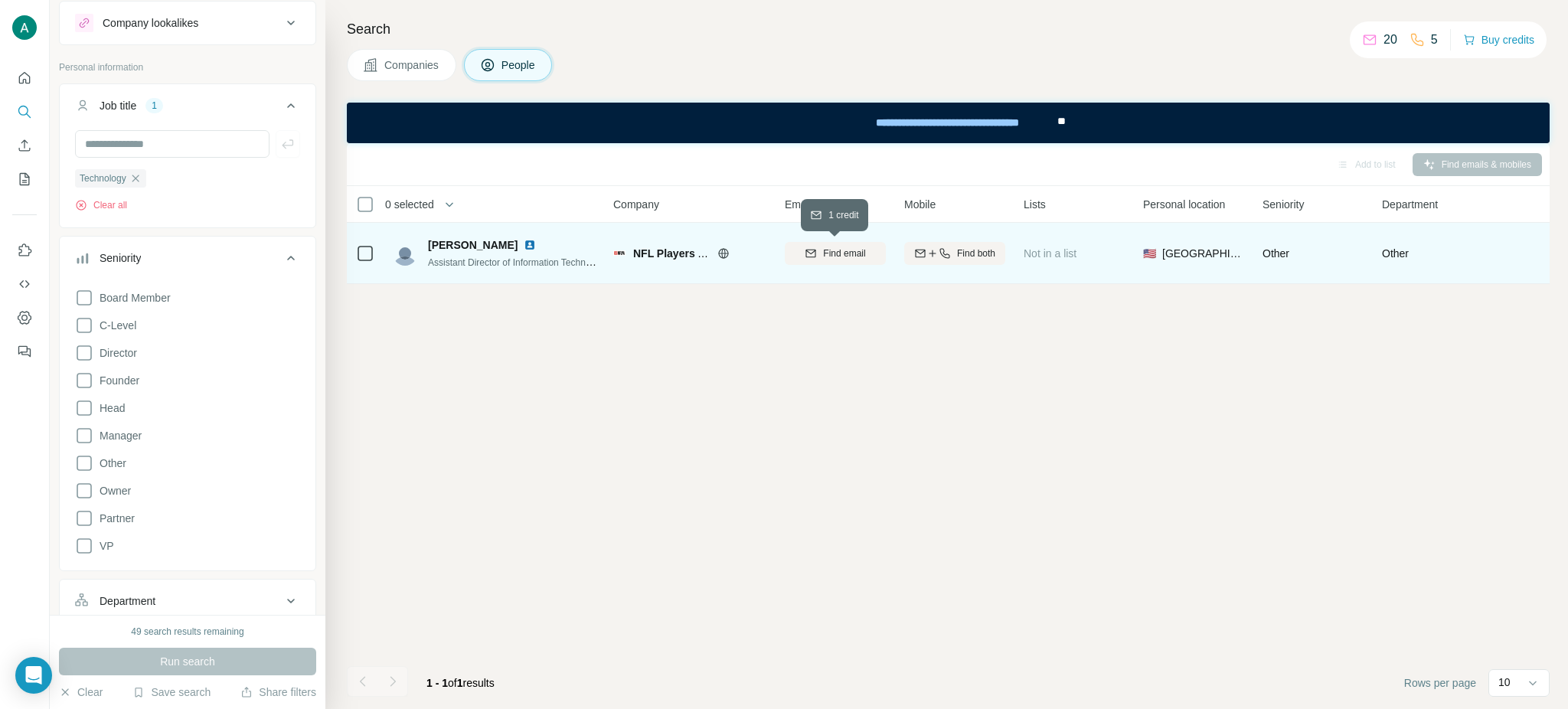
click at [842, 252] on span "Find email" at bounding box center [844, 253] width 42 height 14
